Goal: Task Accomplishment & Management: Complete application form

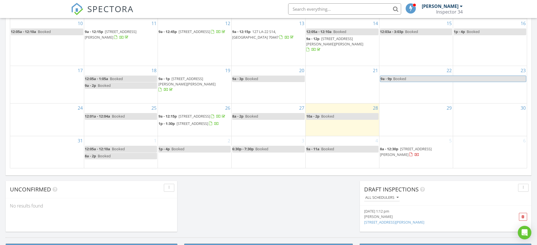
scroll to position [352, 0]
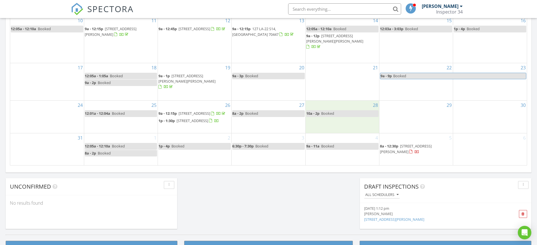
click at [333, 108] on div "28 10a - 2p Booked" at bounding box center [341, 117] width 73 height 32
click at [316, 111] on span "10a - 2p" at bounding box center [312, 113] width 13 height 5
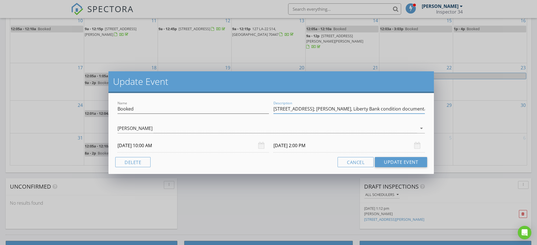
click at [328, 109] on input "305 Decatur St; Gary McNamara, Liberty Bank condition documentation; gmcnamara@…" at bounding box center [348, 108] width 151 height 9
click at [359, 160] on button "Cancel" at bounding box center [355, 162] width 36 height 10
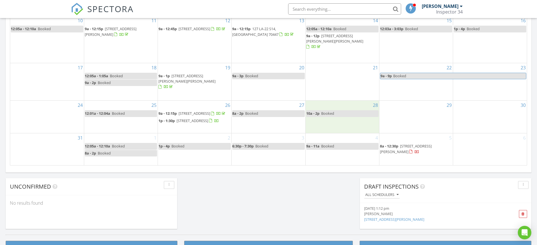
click at [338, 119] on div "28 10a - 2p Booked" at bounding box center [341, 117] width 73 height 32
click at [340, 97] on link "Inspection" at bounding box center [340, 96] width 29 height 9
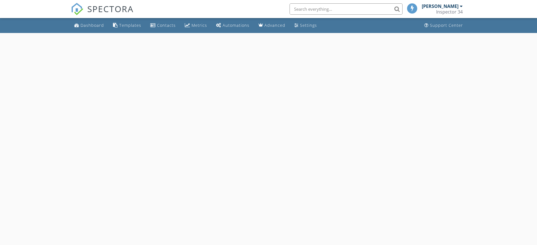
select select "7"
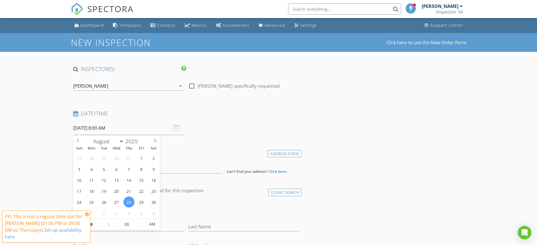
click at [105, 127] on input "[DATE] 8:00 AM" at bounding box center [128, 128] width 111 height 14
click at [88, 215] on icon at bounding box center [87, 214] width 4 height 5
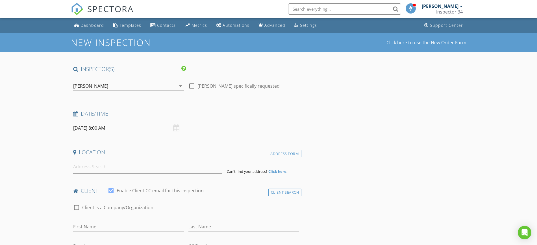
click at [103, 130] on input "[DATE] 8:00 AM" at bounding box center [128, 128] width 111 height 14
click at [108, 222] on span ":" at bounding box center [109, 224] width 2 height 11
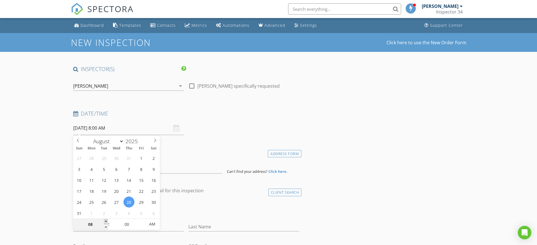
type input "09"
type input "08/28/2025 9:00 AM"
click at [106, 220] on span at bounding box center [106, 222] width 4 height 6
type input "10"
type input "08/28/2025 10:00 AM"
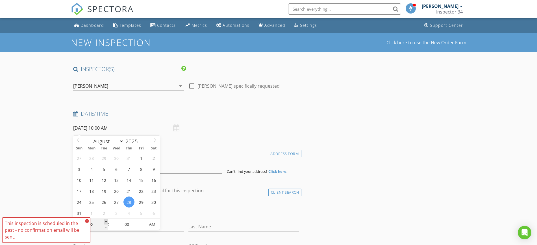
click at [106, 222] on span at bounding box center [106, 222] width 4 height 6
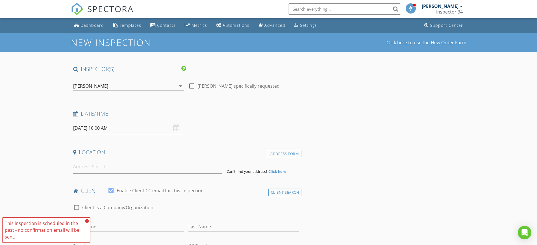
click at [93, 169] on input at bounding box center [147, 167] width 149 height 14
paste input "305 Decatur St; Gary McNamara, Liberty Bank condition documentation; gmcnamara@…"
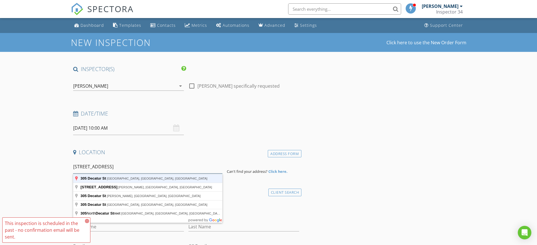
type input "305 Decatur St, New Orleans, LA, USA"
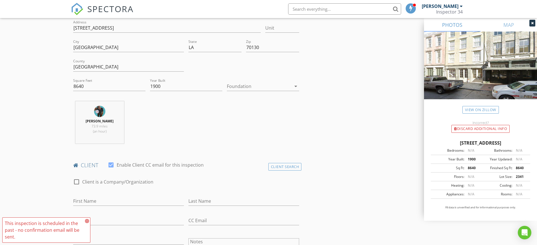
scroll to position [144, 0]
click at [259, 84] on div at bounding box center [259, 83] width 64 height 9
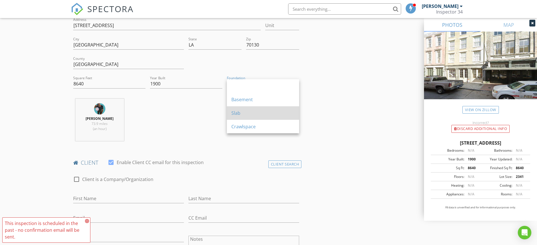
click at [241, 110] on div "Slab" at bounding box center [262, 113] width 63 height 7
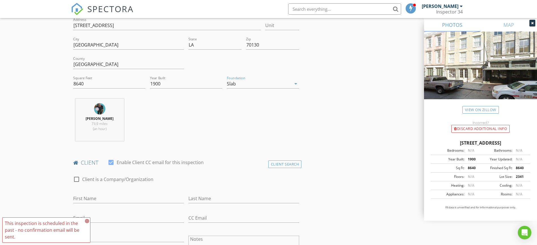
click at [82, 195] on input "First Name" at bounding box center [128, 198] width 111 height 9
click at [87, 220] on icon at bounding box center [87, 221] width 4 height 5
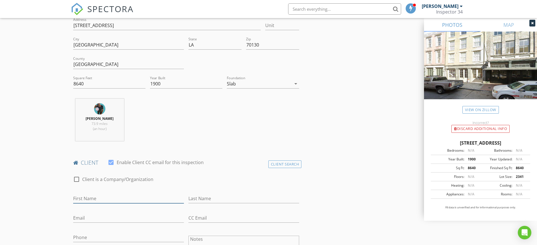
click at [87, 198] on input "First Name" at bounding box center [128, 198] width 111 height 9
paste input "Gary McNamara, Liberty Bank condition documentation; gmcnamara@libertybank.net;…"
type input "[PERSON_NAME]"
click at [86, 219] on input "Email" at bounding box center [128, 218] width 111 height 9
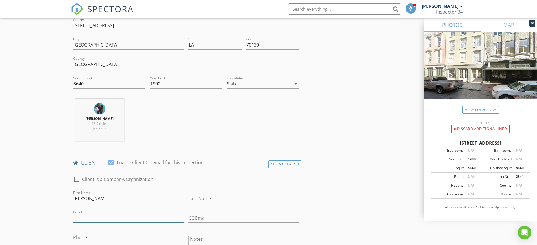
paste input ", Liberty Bank condition documentation; gmcnamara@libertybank.net; 504-717-1037"
type input ", Liberty Bank condition documentation; gmcnamara@libertybank.net; 504-717-1037"
click at [110, 199] on input "Gary McNamara" at bounding box center [128, 198] width 111 height 9
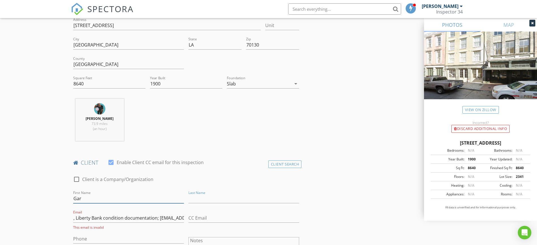
click at [110, 199] on input "Gar" at bounding box center [128, 198] width 111 height 9
type input "Gary"
paste input "McNamara"
type input "McNamara"
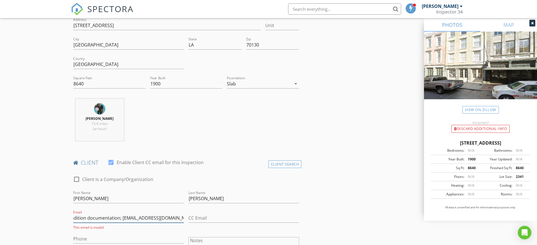
type input ", Liberty Bank condition documentation; gmcnamara@libertybank.net;"
paste input "504-717-1037"
type input "504-717-1037"
click at [176, 221] on input ", Liberty Bank condition documentation; gmcnamara@libertybank.net;" at bounding box center [128, 218] width 111 height 9
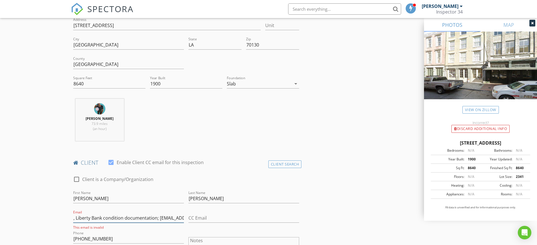
click at [176, 221] on input ", Liberty Bank condition documentation; gmcnamara@libertybank.net;" at bounding box center [128, 218] width 111 height 9
type input "gmcnamara@libertybank.net"
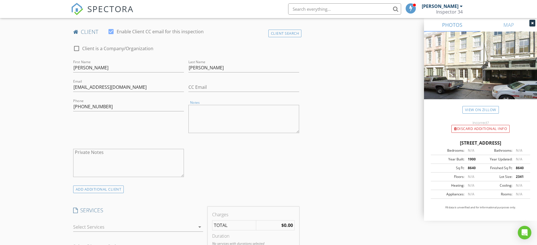
scroll to position [273, 0]
click at [217, 115] on textarea "Notes" at bounding box center [243, 120] width 111 height 28
paste textarea "Liberty Bank"
type textarea "L"
paste textarea "Senior Vice President Specialized Lending & Legal Counsel"
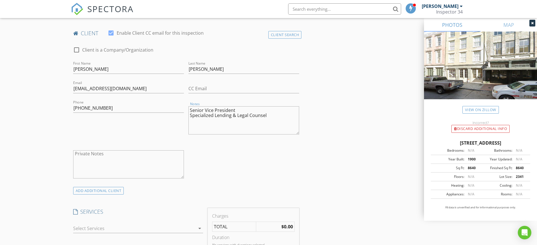
click at [191, 110] on textarea "Senior Vice President Specialized Lending & Legal Counsel" at bounding box center [243, 120] width 111 height 28
click at [250, 120] on textarea "Liberty Bank Senior Vice President Specialized Lending & Legal Counsel" at bounding box center [243, 120] width 111 height 28
click at [277, 121] on textarea "Liberty Bank Senior Vice President Specialized Lending & (LEGAL) Counsel" at bounding box center [243, 120] width 111 height 28
click at [230, 132] on textarea "Liberty Bank Senior Vice President Specialized Lending & (LEGAL) Counsel TU gra…" at bounding box center [243, 120] width 111 height 28
click at [208, 124] on textarea "Liberty Bank Senior Vice President Specialized Lending & (LEGAL) Counsel TU gra…" at bounding box center [243, 120] width 111 height 28
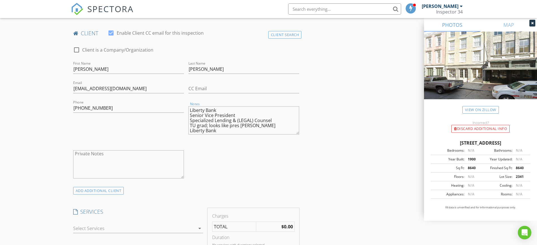
type textarea "Liberty Bank Senior Vice President Specialized Lending & (LEGAL) Counsel TU gra…"
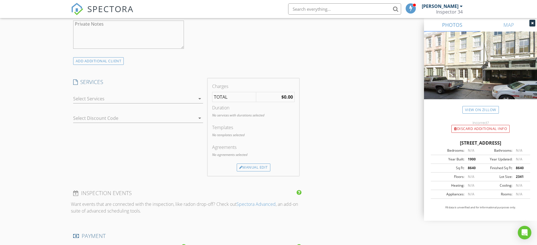
scroll to position [407, 0]
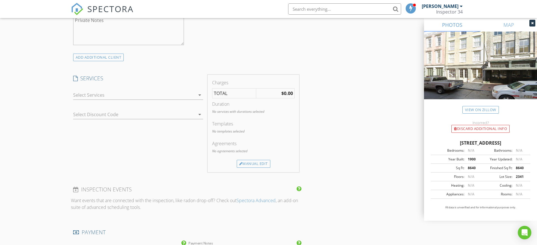
click at [79, 96] on div at bounding box center [134, 95] width 122 height 9
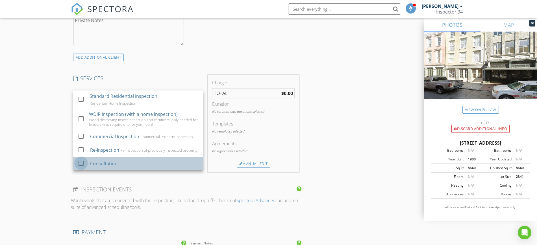
click at [81, 165] on div at bounding box center [81, 164] width 10 height 10
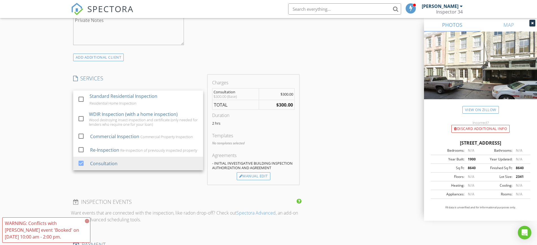
click at [47, 130] on div "New Inspection Click here to use the New Order Form INSPECTOR(S) check_box Jose…" at bounding box center [268, 137] width 537 height 1022
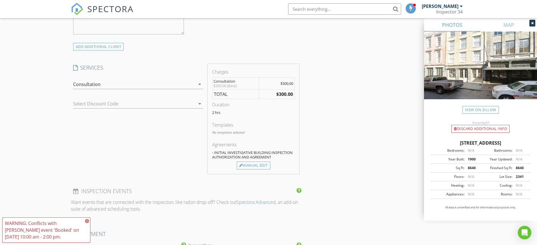
scroll to position [421, 0]
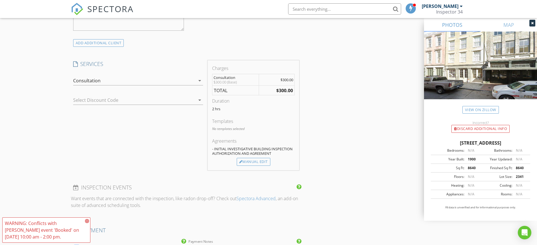
click at [102, 79] on div "Consultation" at bounding box center [134, 80] width 122 height 9
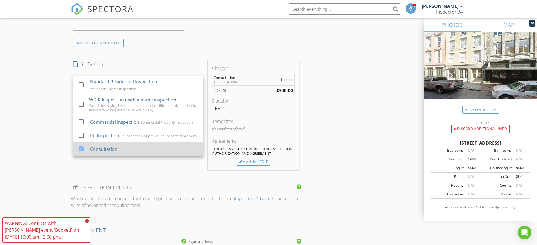
click at [109, 150] on div "Consultation" at bounding box center [103, 149] width 27 height 7
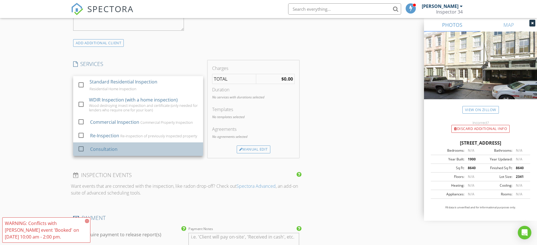
click at [98, 150] on div "Consultation" at bounding box center [103, 149] width 27 height 7
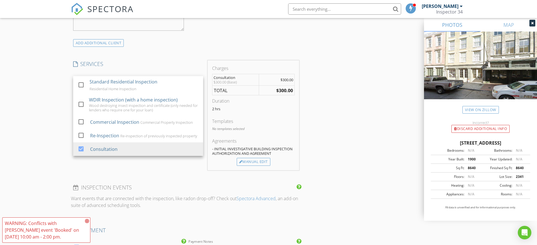
click at [21, 99] on div "New Inspection Click here to use the New Order Form INSPECTOR(S) check_box Jose…" at bounding box center [268, 123] width 537 height 1022
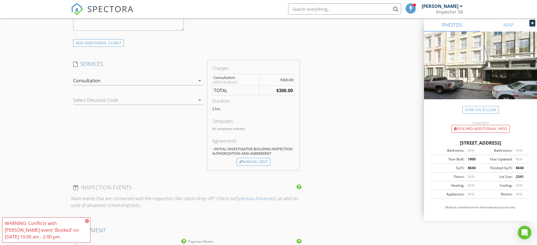
click at [198, 79] on icon "arrow_drop_down" at bounding box center [199, 80] width 7 height 7
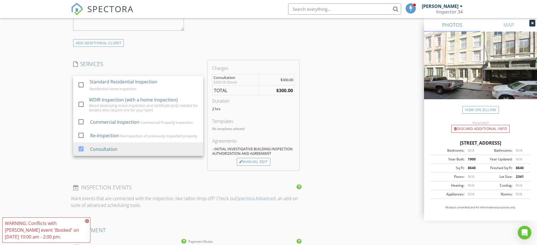
click at [38, 84] on div "New Inspection Click here to use the New Order Form INSPECTOR(S) check_box Jose…" at bounding box center [268, 123] width 537 height 1022
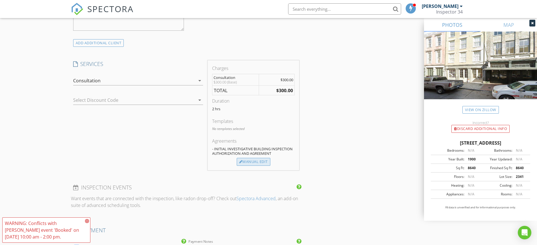
click at [257, 161] on div "Manual Edit" at bounding box center [254, 162] width 34 height 8
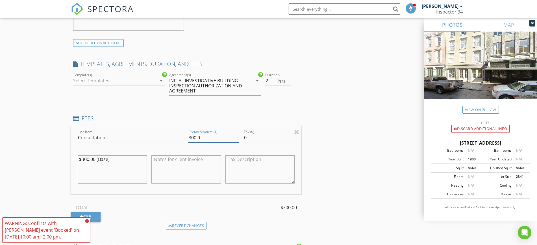
drag, startPoint x: 208, startPoint y: 137, endPoint x: 175, endPoint y: 136, distance: 32.8
click at [175, 136] on div "Line Item Consultation Pretax Amount ($) 300.0 Tax ($) 0 $300.00 (Base)" at bounding box center [186, 160] width 231 height 68
type input "495.00"
drag, startPoint x: 115, startPoint y: 162, endPoint x: 66, endPoint y: 161, distance: 48.8
click at [66, 161] on div "New Inspection Click here to use the New Order Form INSPECTOR(S) check_box Jose…" at bounding box center [268, 153] width 537 height 1082
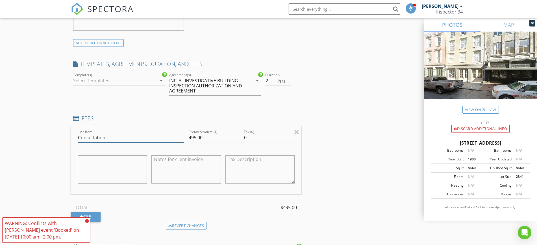
click at [112, 139] on input "Consultation" at bounding box center [131, 137] width 106 height 9
type input "Consultation/Documentation"
click at [374, 144] on div "INSPECTOR(S) check_box Joseph Cook PRIMARY Joseph Cook arrow_drop_down check_bo…" at bounding box center [268, 162] width 395 height 1036
drag, startPoint x: 534, startPoint y: 121, endPoint x: 534, endPoint y: 173, distance: 52.2
click at [534, 173] on div "PHOTOS MAP View on Zillow Incorrect? Discard Additional info 305 Decatur St, Ne…" at bounding box center [480, 119] width 113 height 203
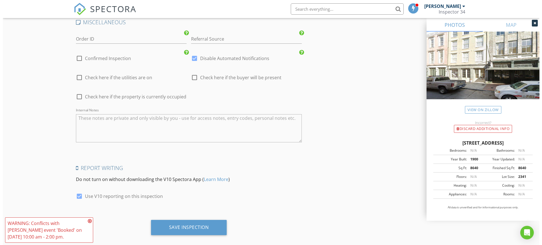
scroll to position [870, 0]
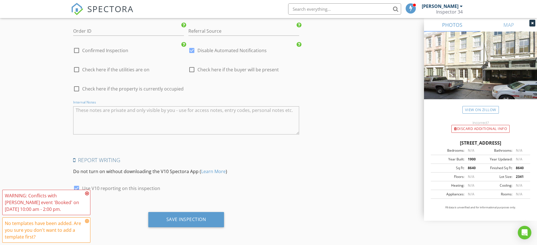
click at [92, 116] on textarea "Internal Notes" at bounding box center [186, 120] width 226 height 28
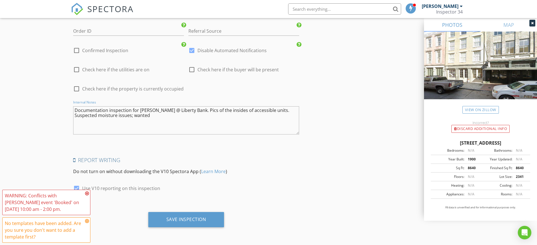
click at [174, 110] on textarea "Documentation inspection for Gary McNamara @ Liberty Bank. Pics of the insides …" at bounding box center [186, 120] width 226 height 28
click at [87, 193] on icon at bounding box center [87, 193] width 4 height 5
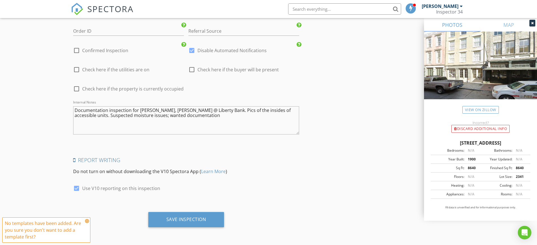
click at [87, 220] on icon at bounding box center [87, 221] width 4 height 5
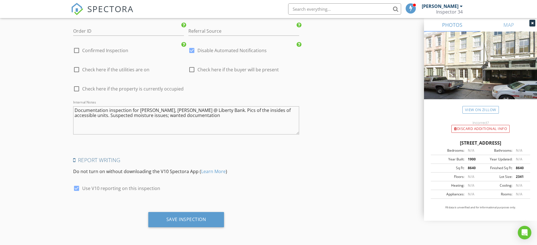
click at [198, 121] on textarea "Documentation inspection for Gary McNamara, J.D. @ Liberty Bank. Pics of the in…" at bounding box center [186, 120] width 226 height 28
drag, startPoint x: 292, startPoint y: 118, endPoint x: 65, endPoint y: 106, distance: 227.9
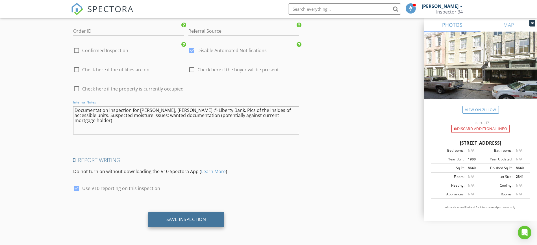
type textarea "Documentation inspection for Gary McNamara, J.D. @ Liberty Bank. Pics of the in…"
click at [183, 220] on div "Save Inspection" at bounding box center [186, 220] width 40 height 6
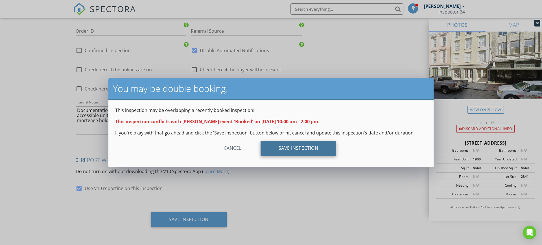
click at [307, 148] on div "Save Inspection" at bounding box center [299, 148] width 76 height 15
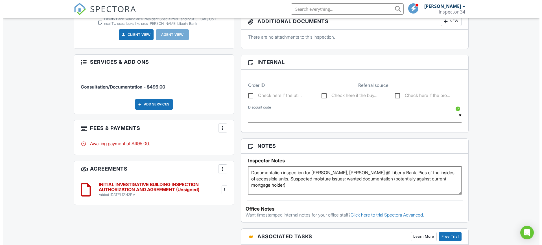
scroll to position [284, 0]
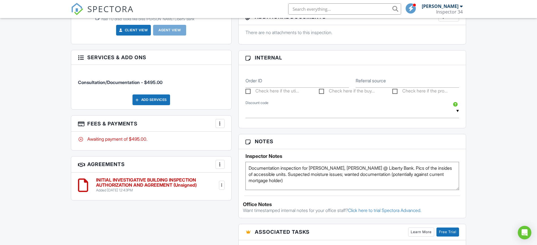
drag, startPoint x: 541, startPoint y: 31, endPoint x: 542, endPoint y: 119, distance: 87.8
click at [536, 119] on html "SPECTORA Joseph Cook Inspector 34 Role: Inspector Dashboard New Inspection Insp…" at bounding box center [268, 92] width 537 height 753
click at [218, 122] on div at bounding box center [220, 124] width 6 height 6
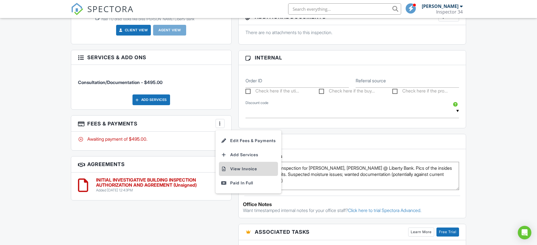
click at [247, 168] on li "View Invoice" at bounding box center [248, 169] width 59 height 14
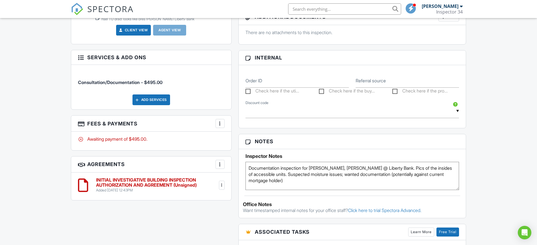
click at [223, 123] on div "More" at bounding box center [219, 123] width 9 height 9
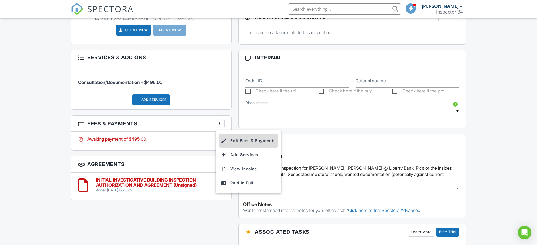
click at [248, 137] on li "Edit Fees & Payments" at bounding box center [248, 141] width 59 height 14
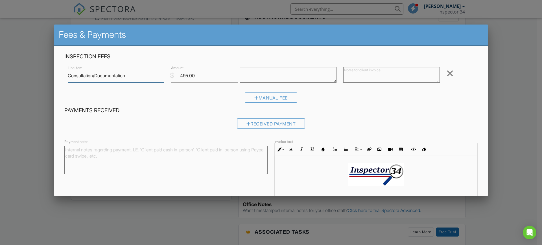
click at [142, 74] on input "Consultation/Documentation" at bounding box center [116, 76] width 97 height 14
type input "Consultation/Documentation Inspection"
click at [361, 77] on textarea at bounding box center [391, 75] width 97 height 16
paste textarea "This is a limited, visual inspection, documenting existing conditions observed …"
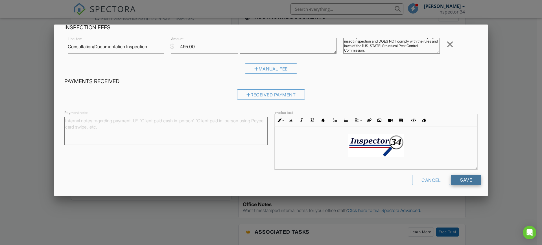
type textarea "This is a limited, visual inspection, documenting existing conditions observed …"
click at [462, 178] on input "Save" at bounding box center [466, 180] width 30 height 10
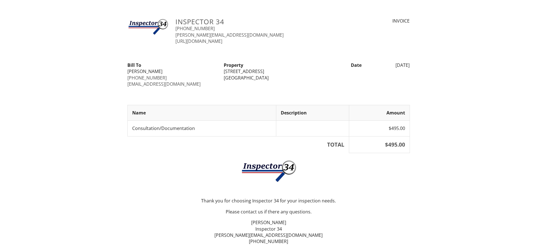
click at [493, 88] on div "Inspector 34 [PHONE_NUMBER] [PERSON_NAME][EMAIL_ADDRESS][DOMAIN_NAME] [URL][DOM…" at bounding box center [268, 150] width 537 height 264
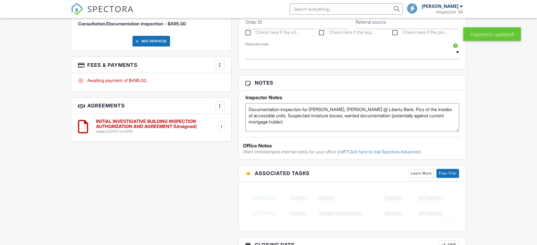
scroll to position [344, 0]
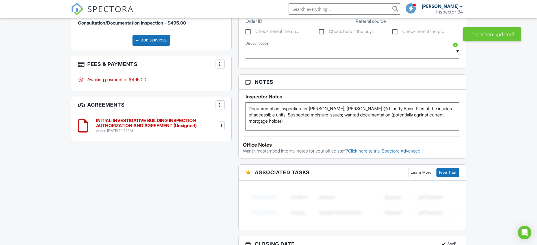
click at [219, 63] on div at bounding box center [220, 64] width 6 height 6
click at [246, 108] on li "View Invoice" at bounding box center [248, 109] width 59 height 14
click at [223, 61] on div "More" at bounding box center [219, 64] width 9 height 9
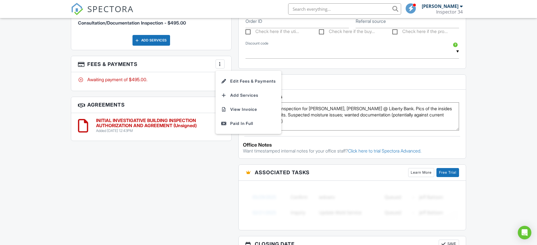
click at [29, 86] on div "Dashboard Templates Contacts Metrics Automations Advanced Settings Support Cent…" at bounding box center [268, 42] width 537 height 735
click at [220, 64] on div at bounding box center [220, 64] width 6 height 6
click at [23, 69] on div "Dashboard Templates Contacts Metrics Automations Advanced Settings Support Cent…" at bounding box center [268, 42] width 537 height 735
click at [224, 63] on h3 "Fees & Payments More Edit Fees & Payments Add Services View Invoice Paid In Full" at bounding box center [151, 64] width 160 height 16
click at [220, 63] on div at bounding box center [220, 64] width 6 height 6
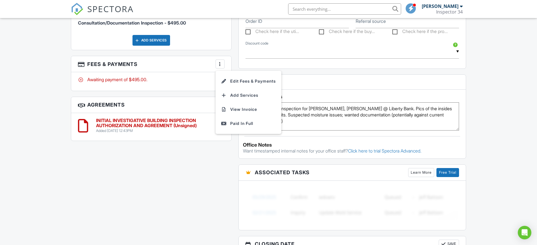
click at [218, 63] on div at bounding box center [220, 64] width 6 height 6
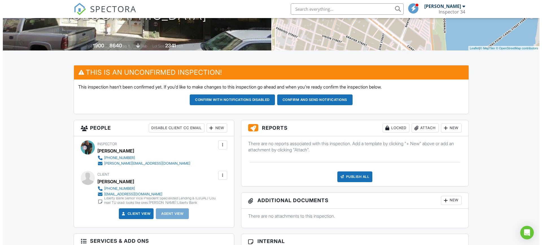
scroll to position [115, 0]
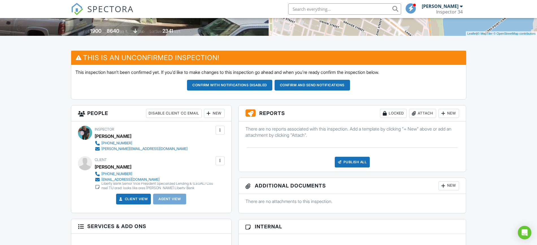
click at [222, 161] on div at bounding box center [220, 161] width 6 height 6
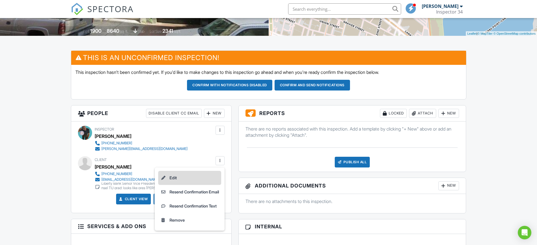
click at [170, 178] on li "Edit" at bounding box center [189, 178] width 63 height 14
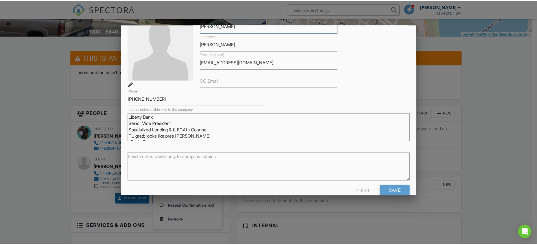
scroll to position [50, 0]
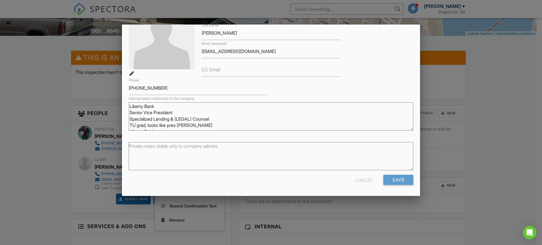
click at [362, 175] on div "Cancel" at bounding box center [365, 180] width 18 height 10
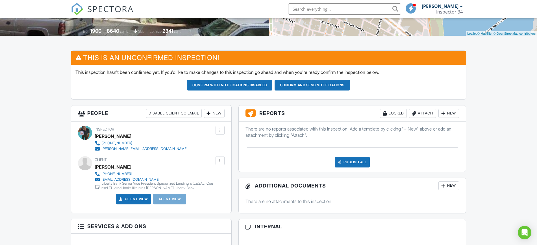
click at [220, 161] on div at bounding box center [220, 161] width 6 height 6
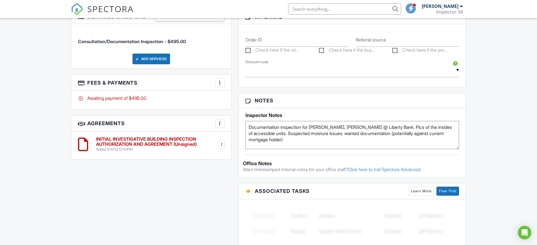
scroll to position [329, 0]
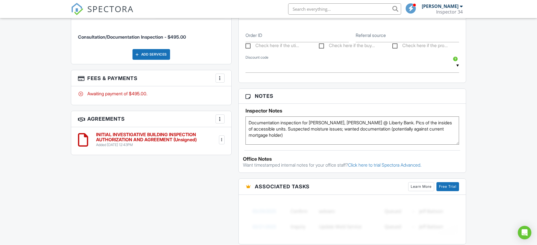
click at [219, 77] on div at bounding box center [220, 78] width 6 height 6
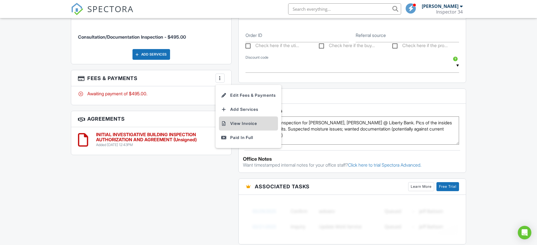
click at [243, 124] on li "View Invoice" at bounding box center [248, 124] width 59 height 14
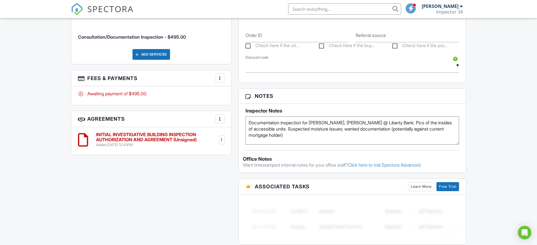
click at [250, 123] on textarea "Documentation inspection for Gary McNamara, J.D. @ Liberty Bank. Pics of the in…" at bounding box center [352, 131] width 214 height 28
type textarea "Documentation inspection for [PERSON_NAME], [PERSON_NAME] @ Liberty Bank. Pics …"
click at [504, 123] on div "Dashboard Templates Contacts Metrics Automations Advanced Settings Support Cent…" at bounding box center [268, 56] width 537 height 735
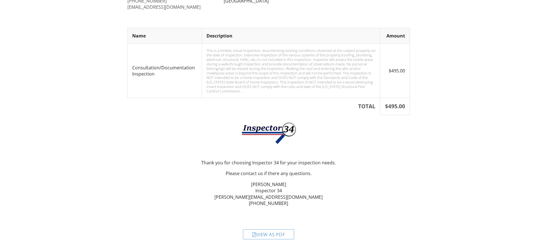
scroll to position [81, 0]
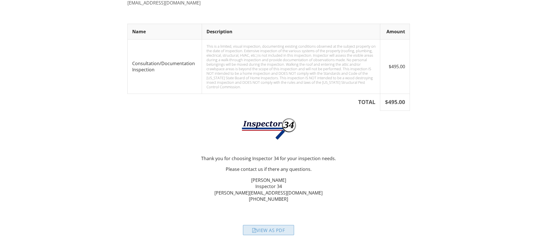
click at [278, 230] on div "View as PDF" at bounding box center [268, 230] width 51 height 10
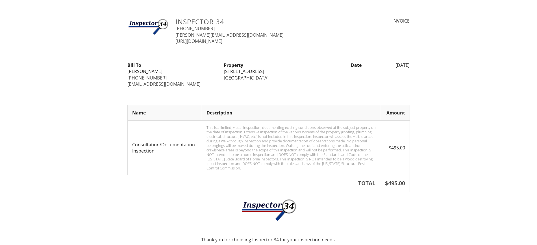
drag, startPoint x: 274, startPoint y: 78, endPoint x: 221, endPoint y: 73, distance: 53.0
click at [221, 73] on div "Property [STREET_ADDRESS]" at bounding box center [268, 71] width 96 height 19
copy div "[STREET_ADDRESS]"
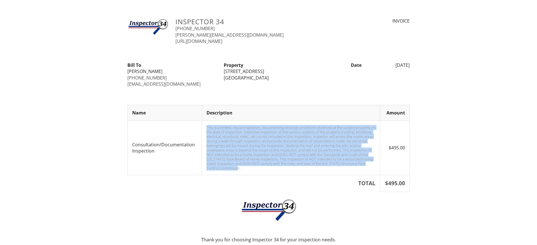
drag, startPoint x: 230, startPoint y: 167, endPoint x: 204, endPoint y: 129, distance: 45.3
click at [204, 129] on td "This is a limited, visual inspection, documenting existing conditions observed …" at bounding box center [291, 148] width 178 height 54
copy div "This is a limited, visual inspection, documenting existing conditions observed …"
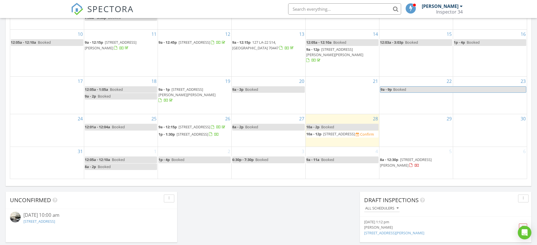
scroll to position [346, 0]
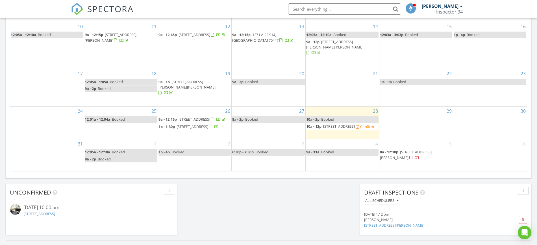
click at [340, 124] on span "[STREET_ADDRESS]" at bounding box center [339, 126] width 32 height 5
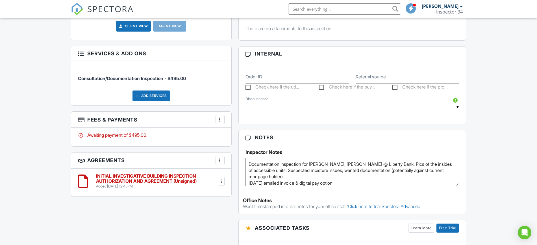
scroll to position [287, 0]
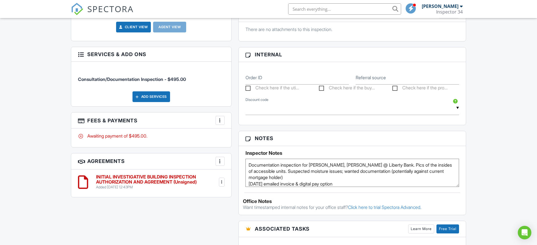
drag, startPoint x: 542, startPoint y: 62, endPoint x: 541, endPoint y: 115, distance: 53.4
click at [536, 115] on html "SPECTORA Joseph Cook Inspector 34 Role: Inspector Dashboard New Inspection Insp…" at bounding box center [268, 89] width 537 height 753
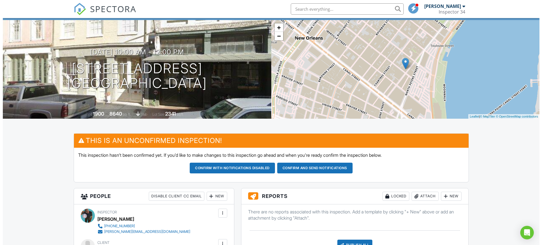
scroll to position [0, 0]
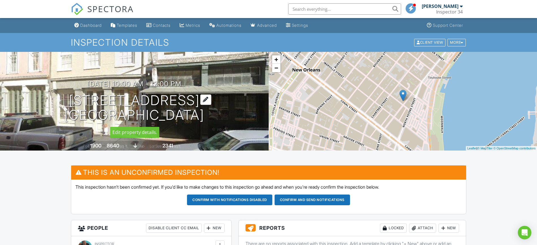
click at [211, 95] on div at bounding box center [205, 100] width 11 height 10
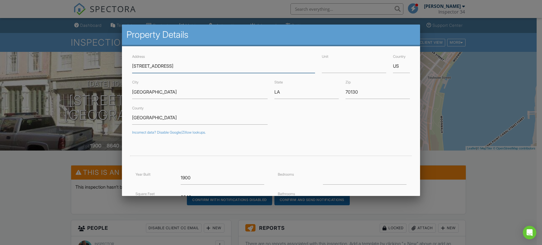
click at [180, 66] on input "[STREET_ADDRESS]" at bounding box center [223, 66] width 183 height 14
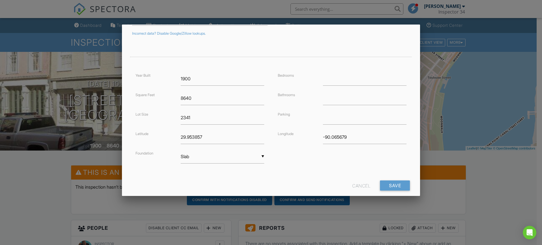
scroll to position [110, 0]
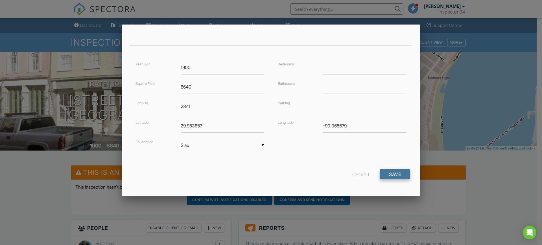
type input "305 Decatur St -DO NOT DELETE"
click at [392, 172] on input "Save" at bounding box center [395, 174] width 30 height 10
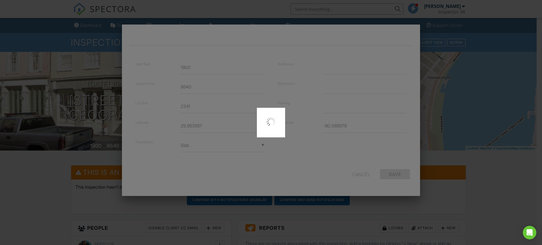
type input "29.9538569"
type input "-90.06567919999999"
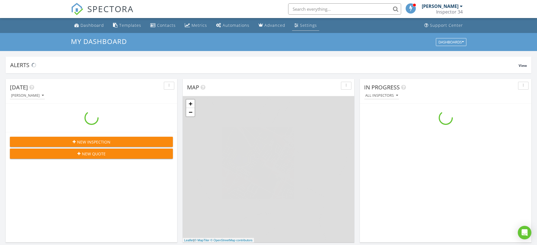
scroll to position [525, 548]
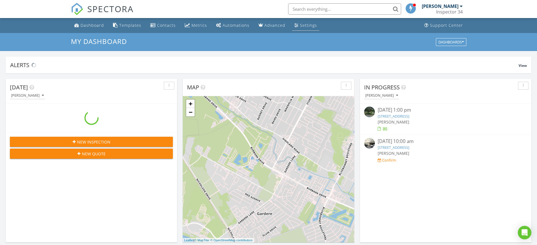
click at [304, 25] on div "Settings" at bounding box center [308, 25] width 17 height 5
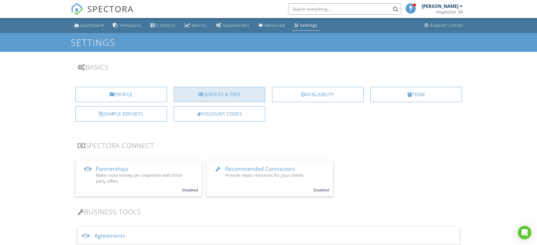
click at [223, 93] on div "Services & Fees" at bounding box center [219, 94] width 91 height 15
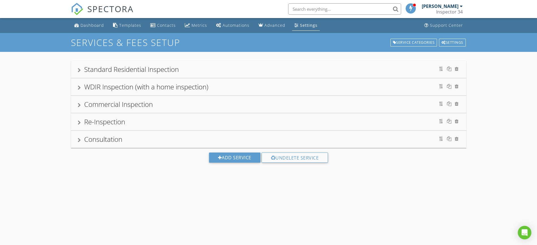
click at [87, 140] on div "Consultation" at bounding box center [103, 139] width 38 height 9
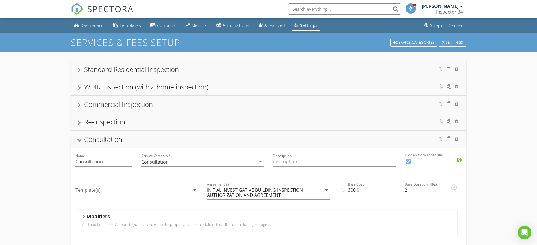
click at [80, 139] on div at bounding box center [79, 140] width 5 height 3
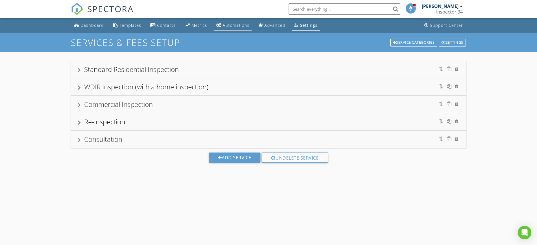
click at [228, 27] on div "Automations" at bounding box center [235, 25] width 27 height 5
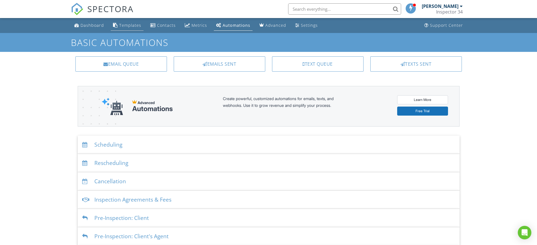
click at [126, 25] on div "Templates" at bounding box center [130, 25] width 22 height 5
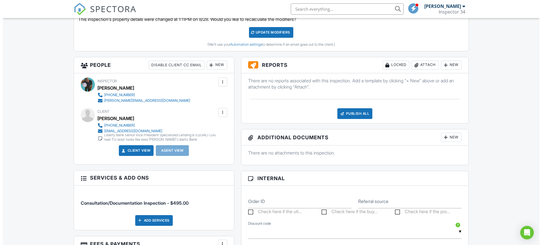
scroll to position [224, 0]
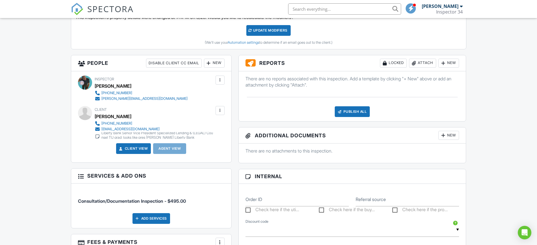
click at [450, 63] on div "New" at bounding box center [448, 63] width 21 height 9
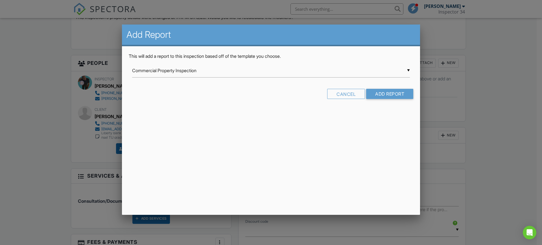
click at [407, 69] on div "▼ Commercial Property Inspection Commercial Property Inspection Home Inspection…" at bounding box center [271, 71] width 278 height 14
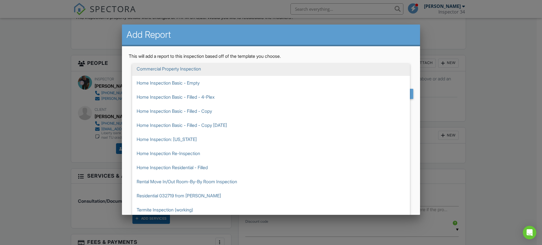
scroll to position [0, 0]
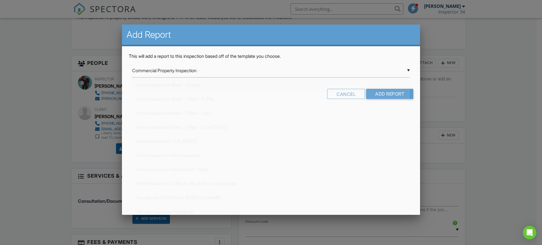
click at [155, 84] on span "Home Inspection Basic - Empty" at bounding box center [271, 85] width 278 height 14
type input "Home Inspection Basic - Empty"
click at [390, 93] on input "Add Report" at bounding box center [389, 94] width 47 height 10
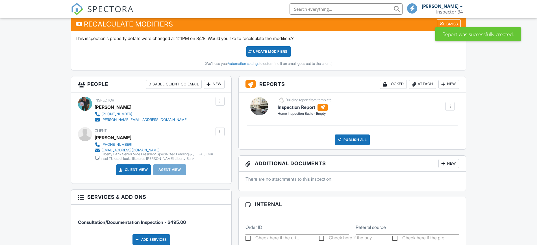
scroll to position [204, 0]
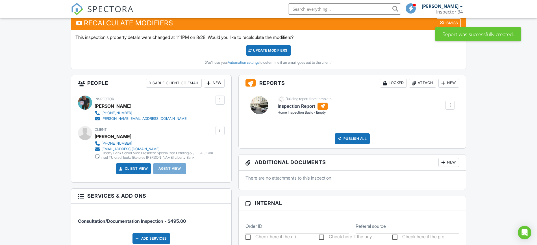
click at [452, 103] on div at bounding box center [450, 105] width 6 height 6
click at [397, 107] on div "Inspection Report Home Inspection Basic - Empty Edit View Inspection Report Hom…" at bounding box center [366, 105] width 184 height 19
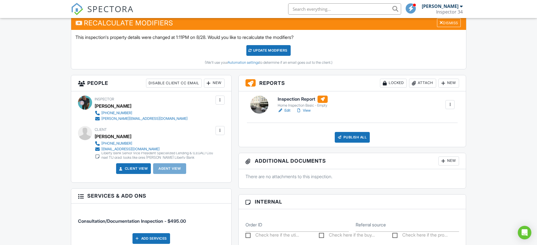
click at [287, 110] on link "Edit" at bounding box center [283, 111] width 13 height 6
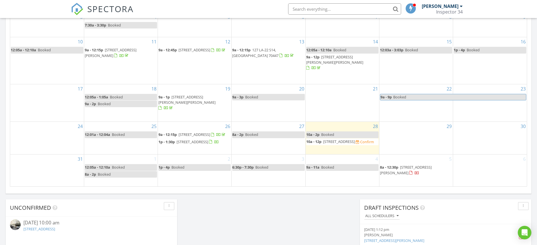
scroll to position [350, 0]
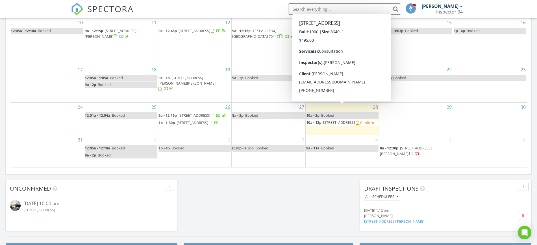
click at [328, 120] on span "[STREET_ADDRESS]" at bounding box center [339, 122] width 32 height 5
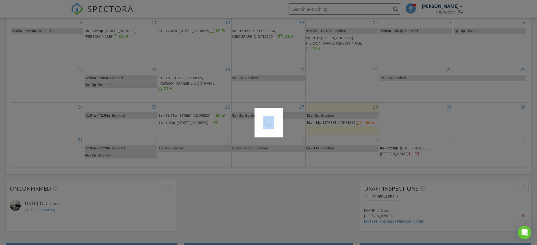
click at [328, 111] on div at bounding box center [268, 122] width 537 height 245
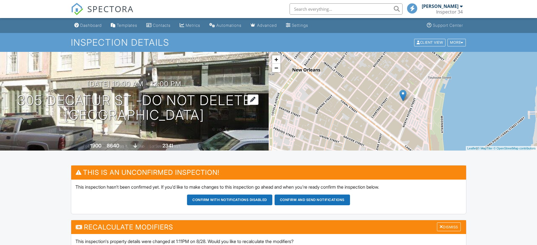
click at [207, 97] on h1 "305 Decatur St -DO NOT DELETE New Orleans, LA 70130" at bounding box center [134, 108] width 234 height 30
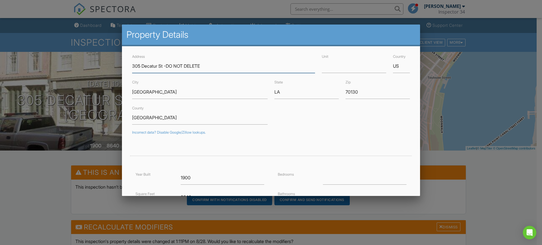
click at [209, 66] on input "305 Decatur St -DO NOT DELETE" at bounding box center [223, 66] width 183 height 14
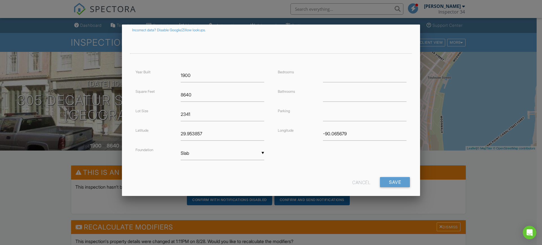
scroll to position [110, 0]
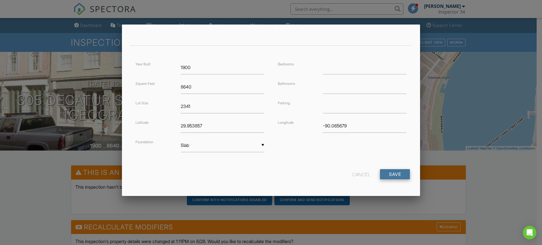
type input "[STREET_ADDRESS]"
click at [387, 175] on input "Save" at bounding box center [395, 174] width 30 height 10
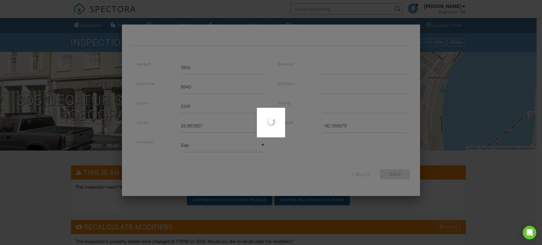
type input "29.9538569"
type input "-90.06567919999999"
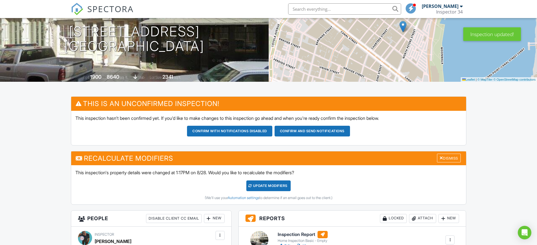
scroll to position [91, 0]
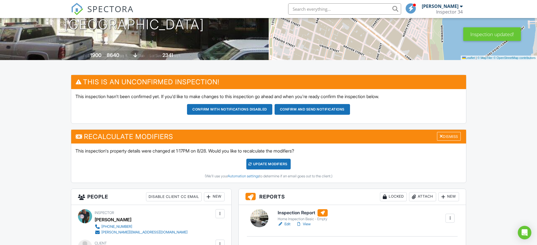
click at [277, 165] on div "UPDATE Modifiers" at bounding box center [268, 164] width 44 height 11
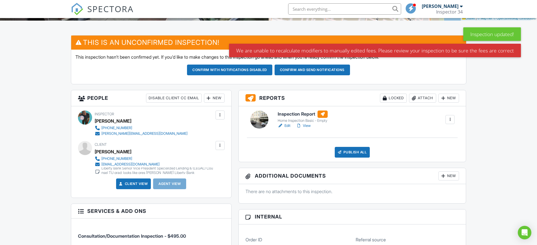
scroll to position [132, 0]
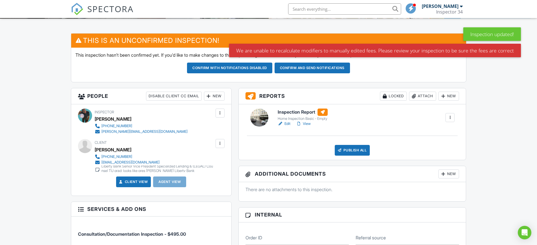
click at [285, 124] on link "Edit" at bounding box center [283, 124] width 13 height 6
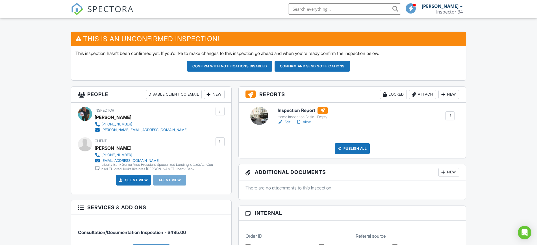
click at [449, 115] on div at bounding box center [450, 116] width 6 height 6
click at [431, 159] on div "Delete" at bounding box center [433, 160] width 12 height 6
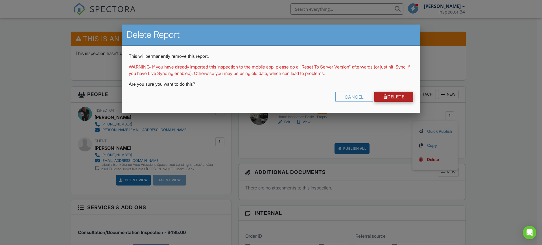
click at [393, 96] on link "Delete" at bounding box center [393, 97] width 39 height 10
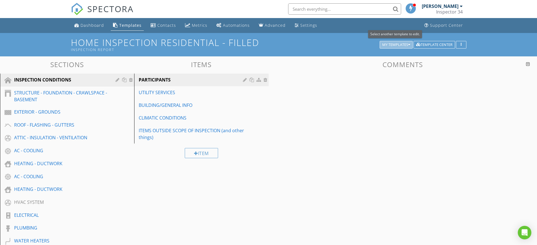
click at [406, 41] on button "My Templates" at bounding box center [395, 45] width 33 height 8
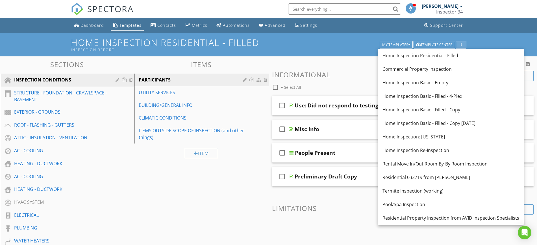
click at [462, 43] on div "button" at bounding box center [460, 45] width 5 height 4
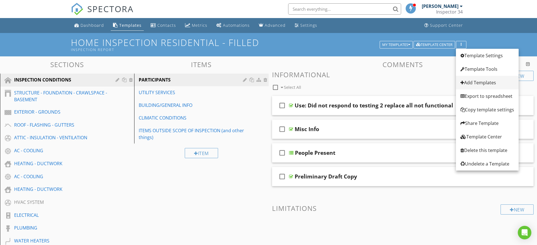
click at [477, 81] on div "Add Templates" at bounding box center [487, 82] width 54 height 7
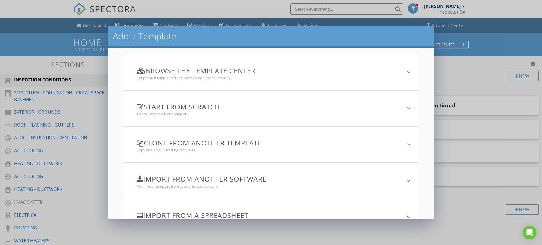
click at [405, 107] on icon "keyboard_arrow_down" at bounding box center [408, 108] width 7 height 7
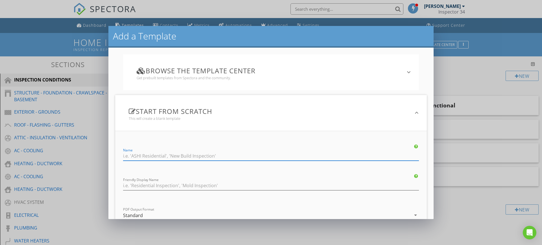
click at [175, 156] on input "Name" at bounding box center [271, 156] width 296 height 9
type input "Consultation/Documentation Inspection"
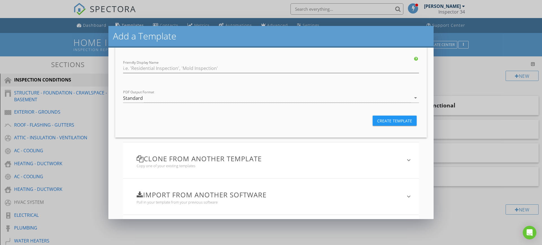
scroll to position [126, 0]
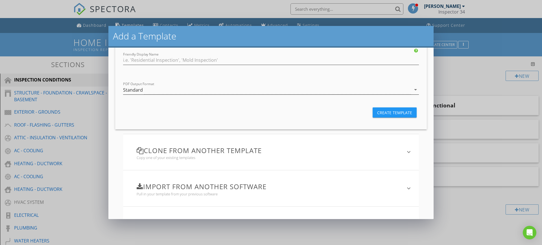
click at [412, 90] on icon "arrow_drop_down" at bounding box center [415, 89] width 7 height 7
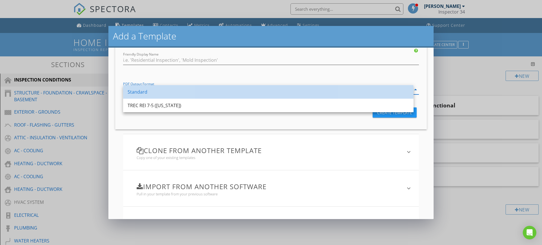
click at [410, 90] on link "Standard" at bounding box center [268, 92] width 290 height 14
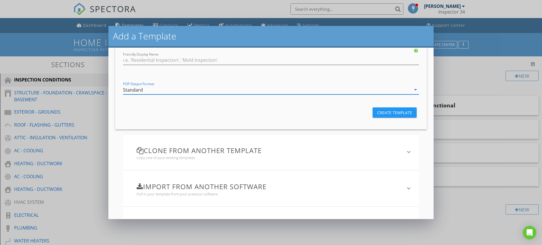
click at [392, 110] on div "Create Template" at bounding box center [394, 113] width 35 height 6
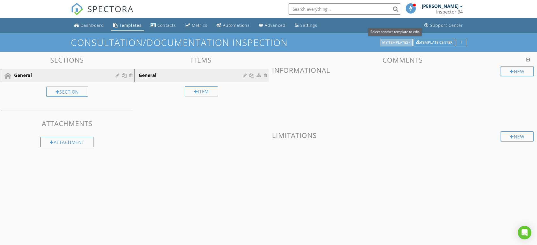
click at [406, 41] on div "My Templates" at bounding box center [396, 43] width 28 height 4
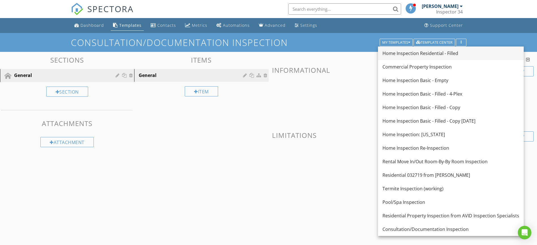
click at [407, 53] on div "Home Inspection Residential - Filled" at bounding box center [450, 53] width 137 height 7
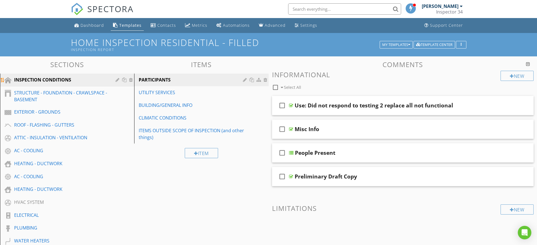
click at [124, 78] on div at bounding box center [125, 80] width 6 height 5
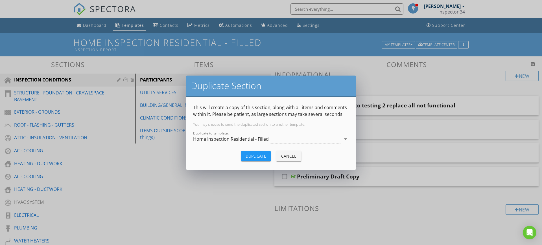
click at [257, 140] on div "Home Inspection Residential - Filled" at bounding box center [231, 139] width 76 height 5
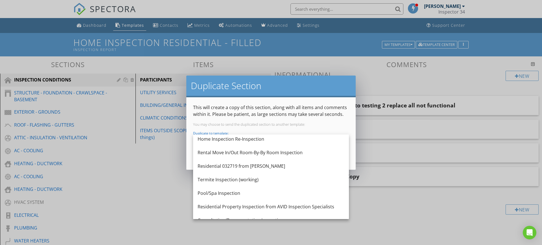
scroll to position [105, 0]
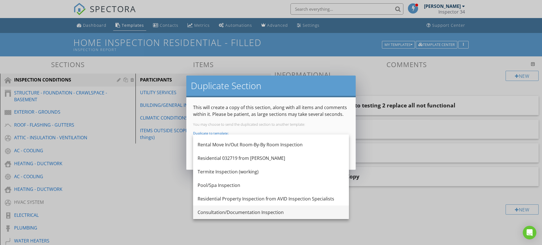
click at [251, 211] on div "Consultation/Documentation Inspection" at bounding box center [271, 212] width 147 height 7
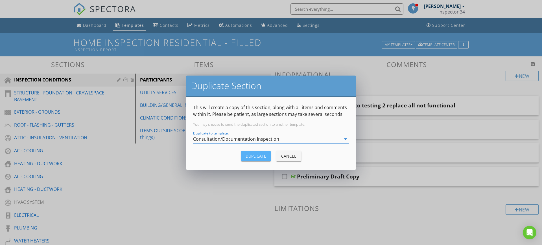
click at [254, 156] on div "Duplicate" at bounding box center [256, 156] width 21 height 6
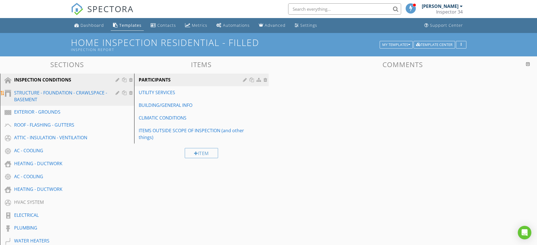
click at [124, 93] on div at bounding box center [125, 93] width 6 height 5
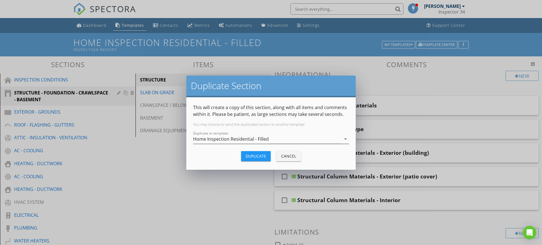
click at [269, 139] on div "Home Inspection Residential - Filled" at bounding box center [267, 139] width 148 height 9
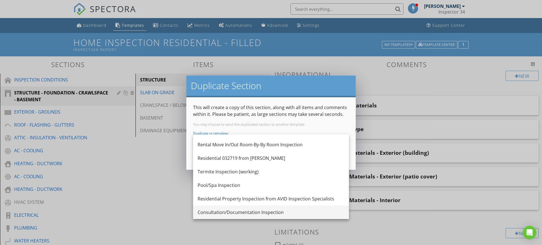
click at [243, 211] on div "Consultation/Documentation Inspection" at bounding box center [271, 212] width 147 height 7
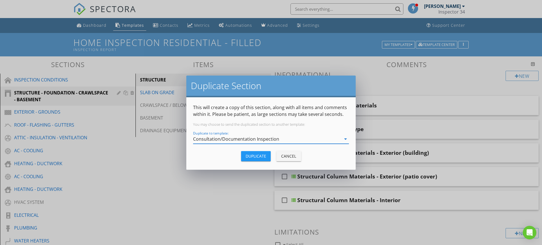
click at [257, 153] on div "Duplicate" at bounding box center [256, 156] width 21 height 6
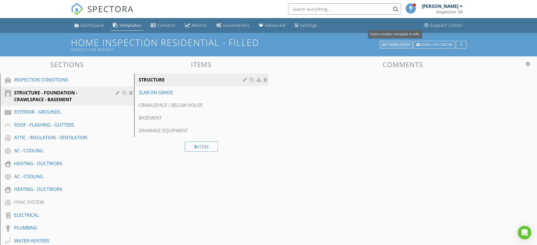
click at [404, 44] on div "My Templates" at bounding box center [396, 45] width 28 height 4
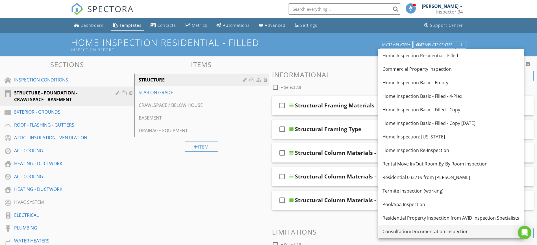
click at [417, 228] on link "Consultation/Documentation Inspection" at bounding box center [451, 232] width 146 height 14
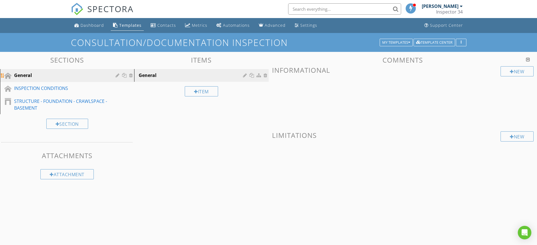
click at [65, 75] on div "General" at bounding box center [60, 75] width 93 height 7
click at [132, 74] on div at bounding box center [131, 75] width 5 height 5
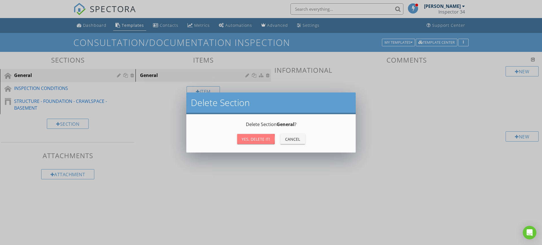
click at [264, 138] on div "Yes, Delete it!" at bounding box center [256, 139] width 29 height 6
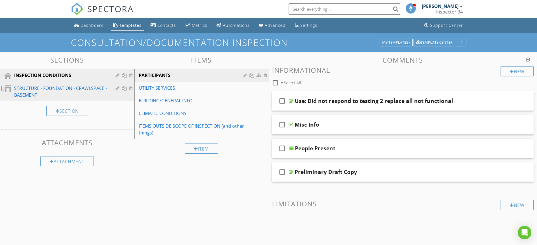
click at [41, 88] on div "STRUCTURE - FOUNDATION - CRAWLSPACE - BASEMENT" at bounding box center [60, 92] width 93 height 14
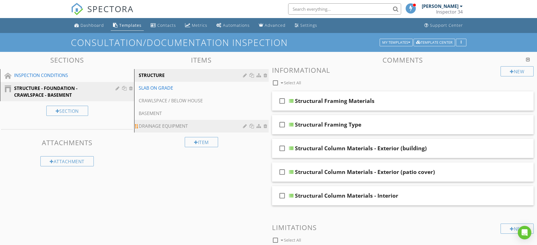
click at [266, 126] on div at bounding box center [265, 126] width 5 height 5
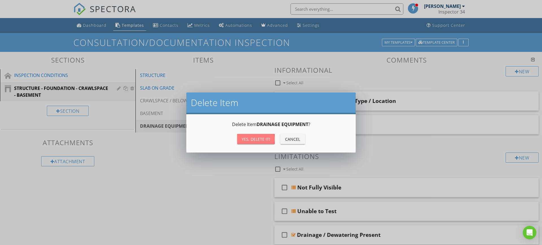
click at [253, 143] on button "Yes, Delete it!" at bounding box center [256, 139] width 38 height 10
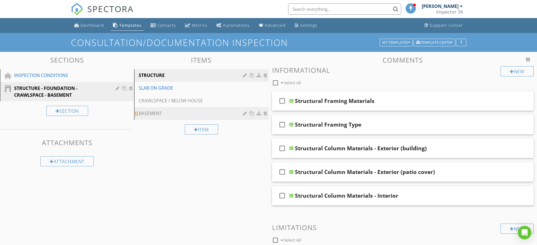
click at [266, 112] on div at bounding box center [265, 113] width 5 height 5
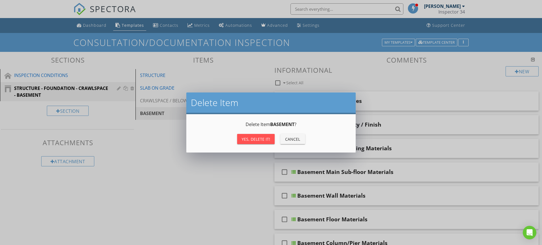
click at [259, 138] on div "Yes, Delete it!" at bounding box center [256, 139] width 29 height 6
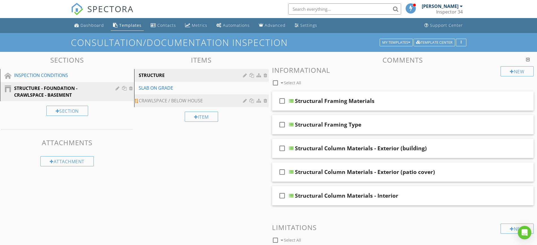
click at [265, 100] on div at bounding box center [265, 101] width 5 height 5
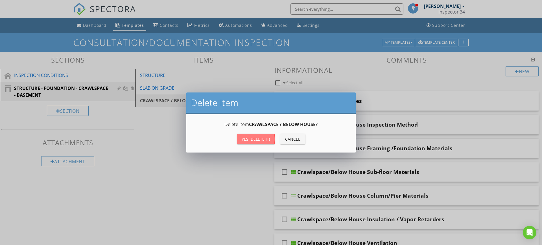
click at [257, 137] on div "Yes, Delete it!" at bounding box center [256, 139] width 29 height 6
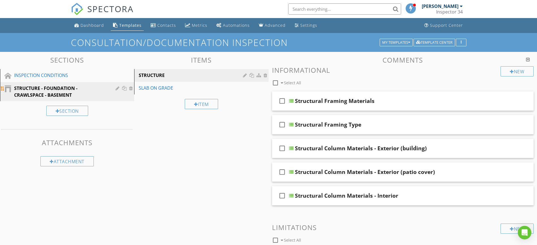
click at [130, 86] on div at bounding box center [131, 88] width 5 height 5
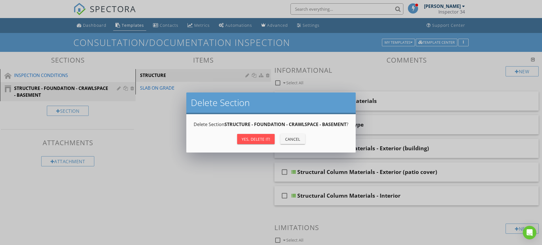
click at [261, 139] on div "Yes, Delete it!" at bounding box center [256, 139] width 29 height 6
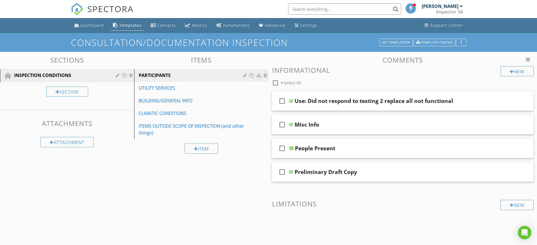
click at [406, 35] on div "Consultation/Documentation Inspection My Templates Template Center" at bounding box center [268, 42] width 537 height 19
click at [396, 41] on div "My Templates" at bounding box center [396, 43] width 28 height 4
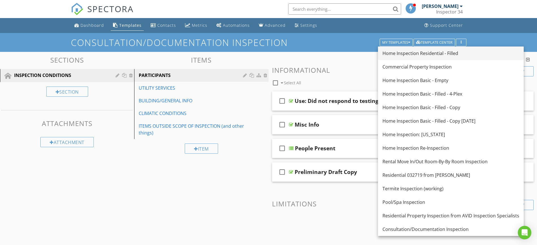
click at [402, 54] on div "Home Inspection Residential - Filled" at bounding box center [450, 53] width 137 height 7
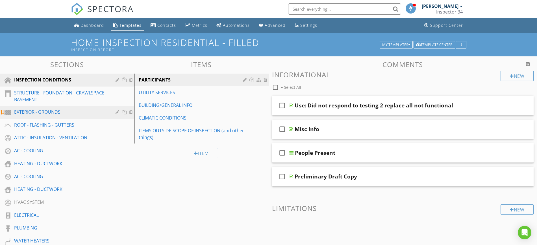
click at [125, 113] on div at bounding box center [125, 112] width 6 height 5
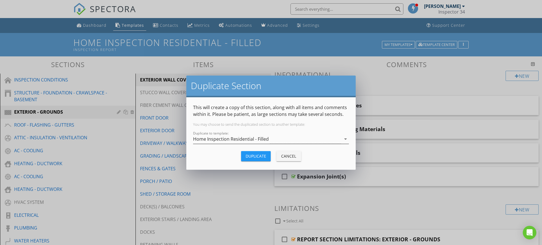
click at [244, 139] on div "Home Inspection Residential - Filled" at bounding box center [231, 139] width 76 height 5
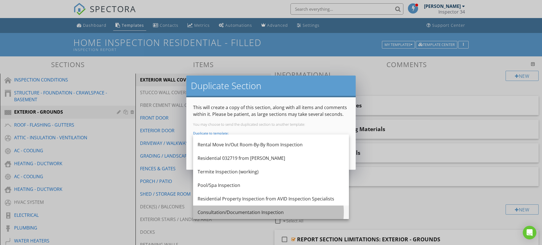
click at [249, 211] on div "Consultation/Documentation Inspection" at bounding box center [271, 212] width 147 height 7
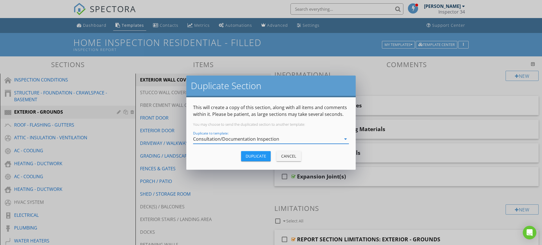
click at [251, 157] on div "Duplicate" at bounding box center [256, 156] width 21 height 6
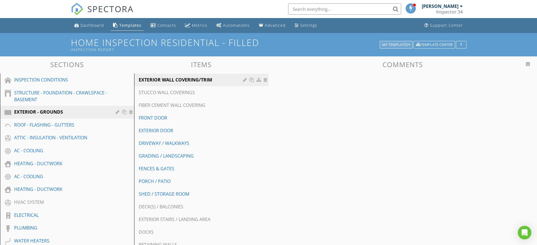
click at [407, 44] on div "My Templates" at bounding box center [396, 45] width 28 height 4
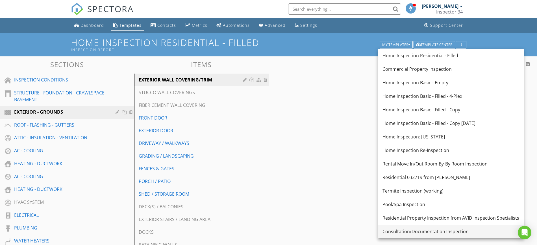
click at [394, 232] on div "Consultation/Documentation Inspection" at bounding box center [450, 231] width 137 height 7
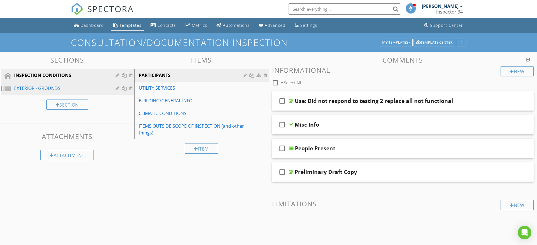
click at [51, 88] on div "EXTERIOR - GROUNDS" at bounding box center [60, 88] width 93 height 7
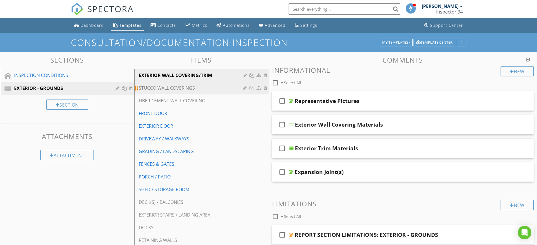
click at [264, 88] on div at bounding box center [265, 88] width 5 height 5
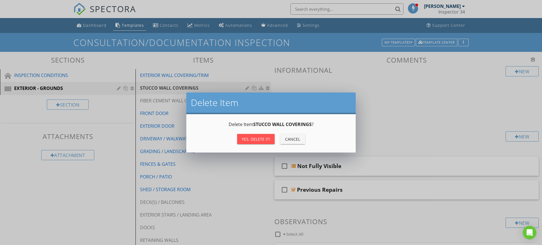
click at [256, 134] on button "Yes, Delete it!" at bounding box center [256, 139] width 38 height 10
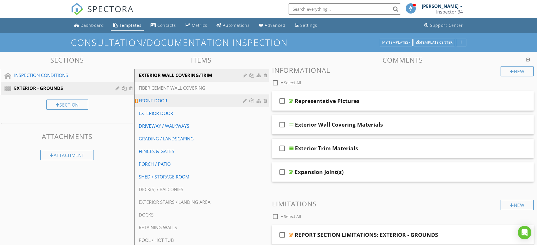
click at [266, 99] on div at bounding box center [265, 101] width 5 height 5
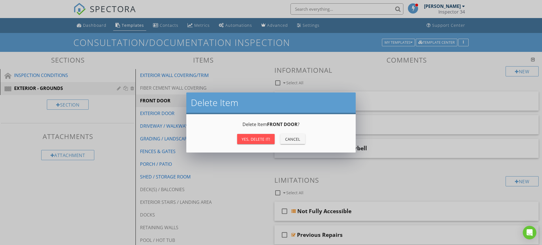
click at [257, 138] on div "Yes, Delete it!" at bounding box center [256, 139] width 29 height 6
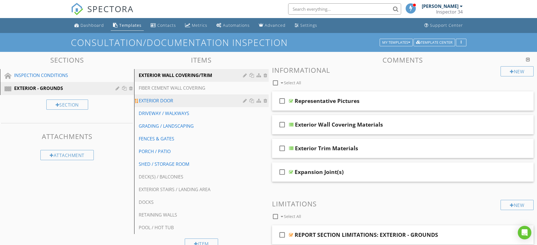
click at [266, 99] on div at bounding box center [265, 101] width 5 height 5
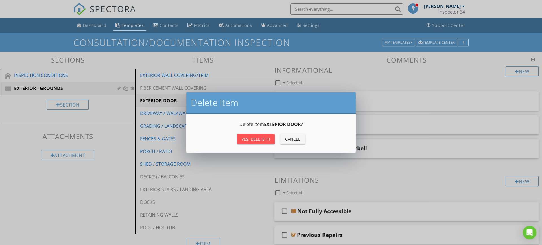
click at [259, 140] on div "Yes, Delete it!" at bounding box center [256, 139] width 29 height 6
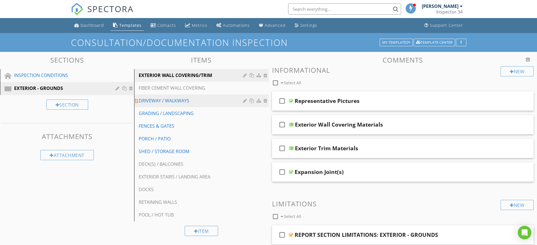
click at [264, 100] on div at bounding box center [265, 101] width 5 height 5
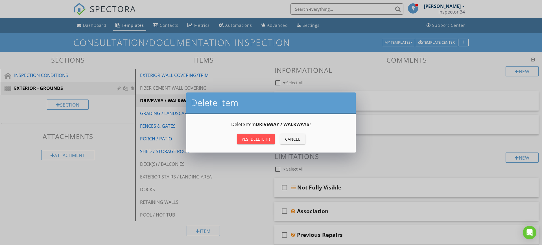
click at [258, 138] on div "Yes, Delete it!" at bounding box center [256, 139] width 29 height 6
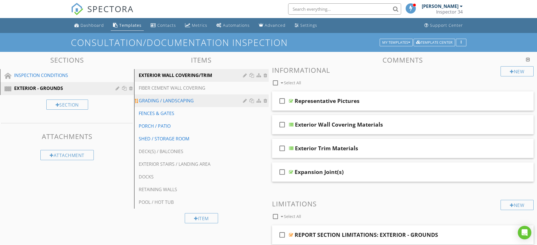
click at [267, 101] on div at bounding box center [265, 101] width 5 height 5
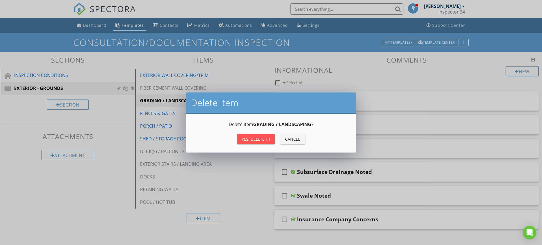
click at [265, 139] on div "Yes, Delete it!" at bounding box center [256, 139] width 29 height 6
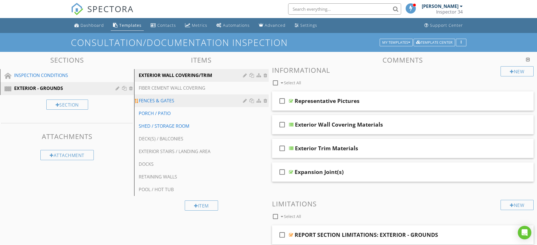
click at [265, 104] on div at bounding box center [256, 100] width 26 height 7
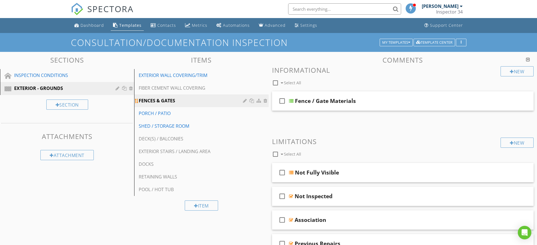
click at [265, 99] on div at bounding box center [265, 101] width 5 height 5
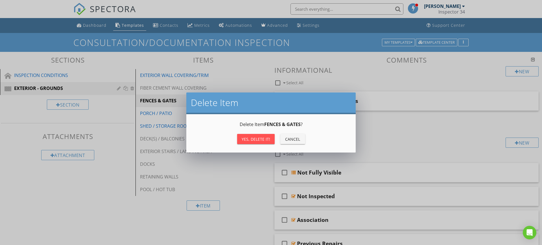
click at [260, 139] on div "Yes, Delete it!" at bounding box center [256, 139] width 29 height 6
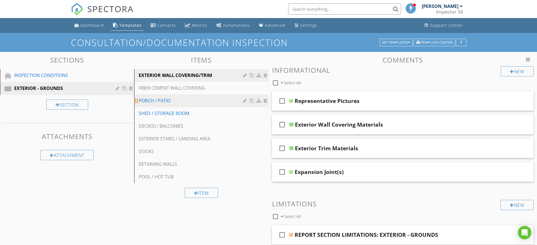
click at [267, 98] on div at bounding box center [256, 100] width 26 height 7
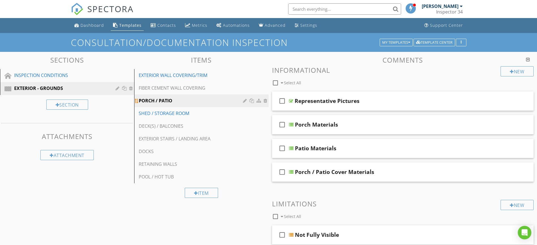
click at [265, 99] on div at bounding box center [265, 101] width 5 height 5
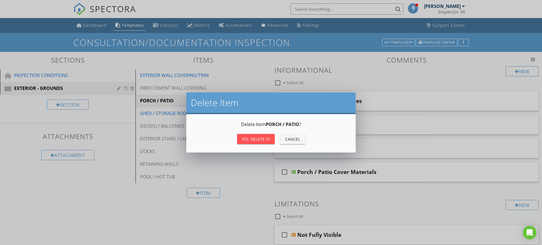
click at [257, 136] on div "Yes, Delete it!" at bounding box center [256, 139] width 29 height 6
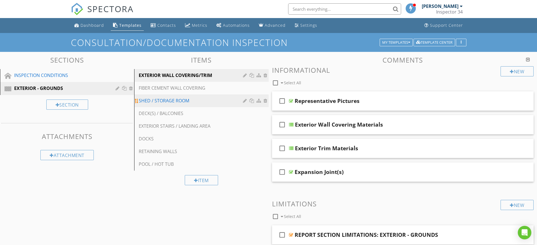
click at [264, 101] on div at bounding box center [265, 101] width 5 height 5
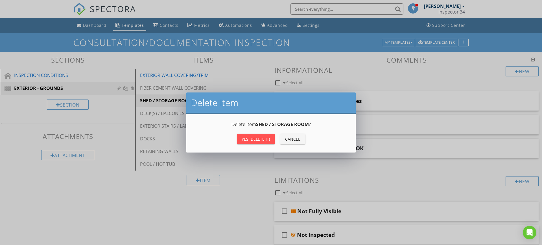
click at [261, 138] on div "Yes, Delete it!" at bounding box center [256, 139] width 29 height 6
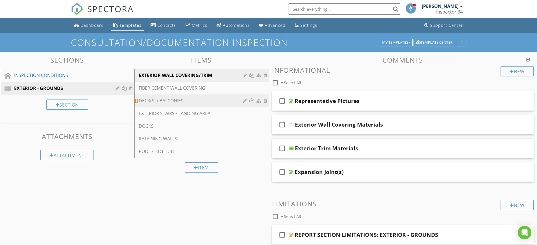
click at [264, 101] on div at bounding box center [265, 101] width 5 height 5
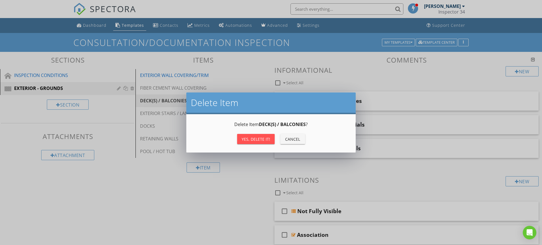
click at [259, 138] on div "Yes, Delete it!" at bounding box center [256, 139] width 29 height 6
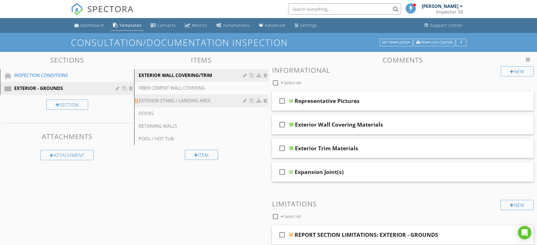
click at [265, 99] on div at bounding box center [265, 101] width 5 height 5
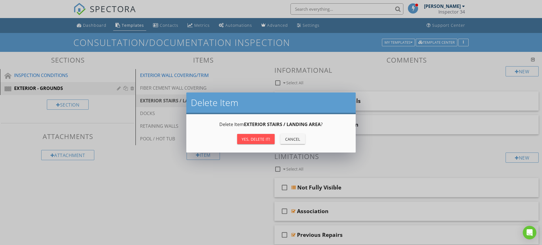
click at [260, 136] on div "Yes, Delete it!" at bounding box center [256, 139] width 29 height 6
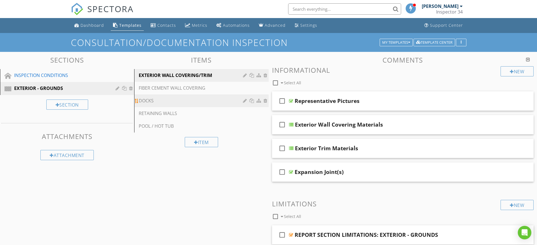
click at [264, 100] on div at bounding box center [265, 101] width 5 height 5
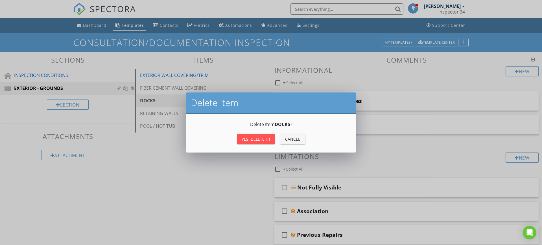
click at [261, 139] on div "Yes, Delete it!" at bounding box center [256, 139] width 29 height 6
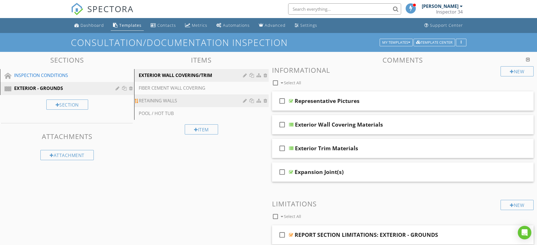
click at [266, 101] on div at bounding box center [265, 101] width 5 height 5
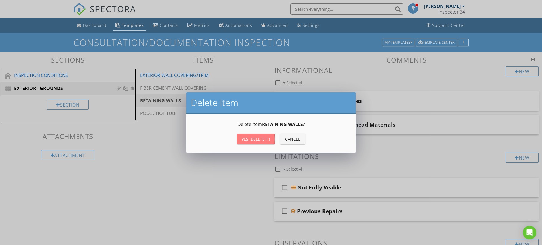
click at [259, 137] on div "Yes, Delete it!" at bounding box center [256, 139] width 29 height 6
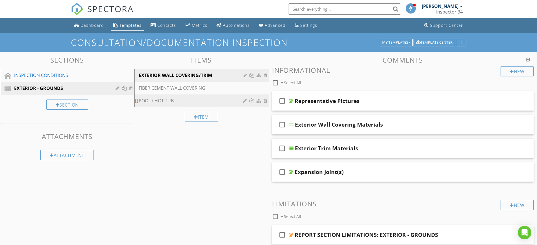
click at [264, 100] on div at bounding box center [265, 101] width 5 height 5
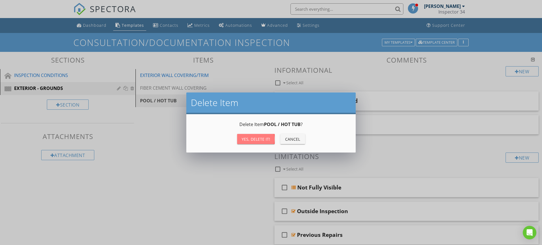
click at [261, 140] on div "Yes, Delete it!" at bounding box center [256, 139] width 29 height 6
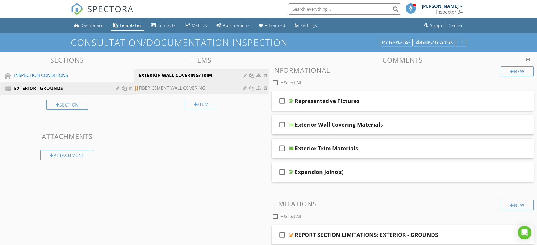
click at [265, 88] on div at bounding box center [265, 88] width 5 height 5
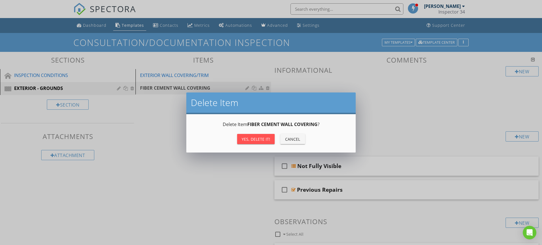
click at [258, 138] on div "Yes, Delete it!" at bounding box center [256, 139] width 29 height 6
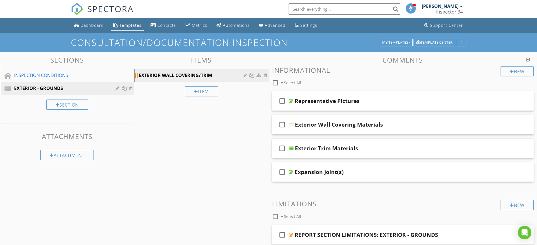
click at [245, 73] on div at bounding box center [256, 75] width 26 height 7
click at [210, 73] on div "EXTERIOR WALL COVERING/TRIM" at bounding box center [192, 75] width 106 height 7
click at [188, 72] on div "EXTERIOR WALL COVERING/TRIM" at bounding box center [192, 75] width 106 height 7
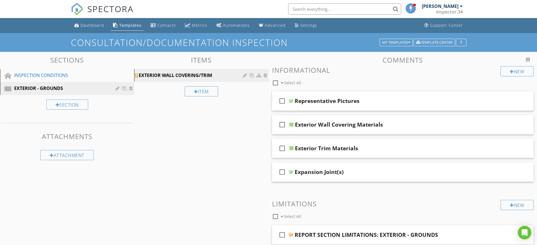
click at [244, 75] on div at bounding box center [245, 75] width 5 height 5
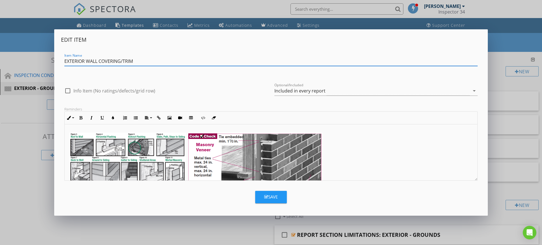
click at [132, 145] on img at bounding box center [127, 174] width 117 height 82
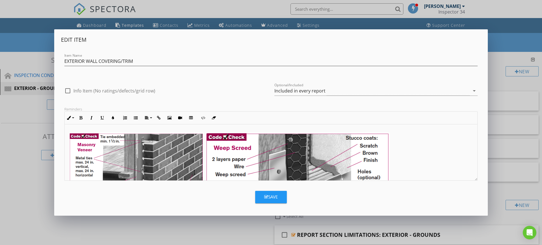
click at [132, 145] on img at bounding box center [136, 175] width 135 height 84
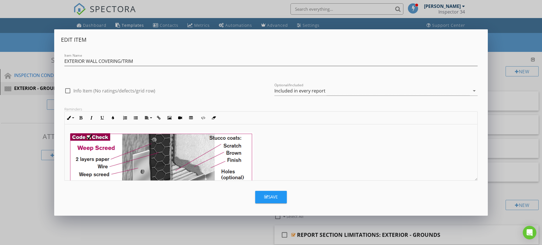
click at [132, 145] on img at bounding box center [161, 172] width 184 height 79
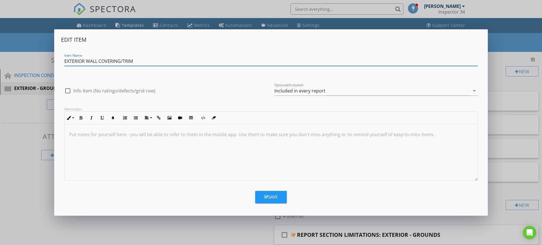
drag, startPoint x: 141, startPoint y: 59, endPoint x: 50, endPoint y: 65, distance: 91.4
click at [50, 65] on div "Edit Item Item Name EXTERIOR WALL COVERING/TRIM check_box_outline_blank Info It…" at bounding box center [271, 122] width 542 height 245
type input "DOCUMENTATION"
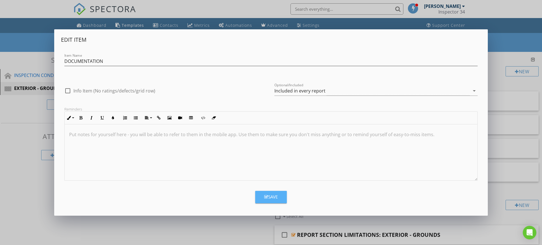
click at [273, 194] on div "Save" at bounding box center [271, 197] width 14 height 6
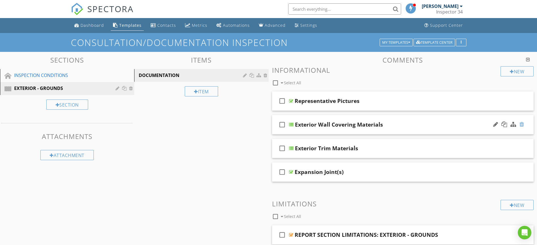
click at [523, 124] on div at bounding box center [521, 125] width 5 height 6
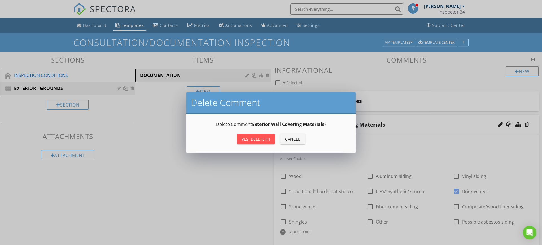
click at [257, 140] on div "Yes, Delete it!" at bounding box center [256, 139] width 29 height 6
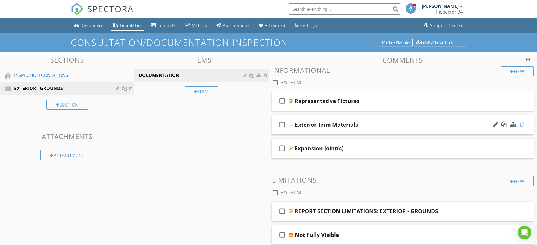
click at [522, 124] on div at bounding box center [521, 125] width 5 height 6
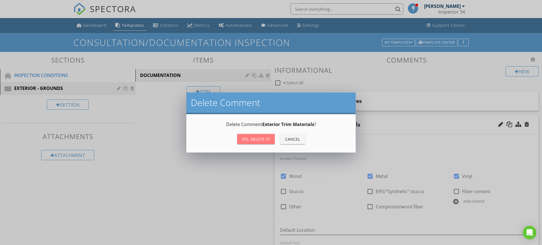
click at [255, 137] on div "Yes, Delete it!" at bounding box center [256, 139] width 29 height 6
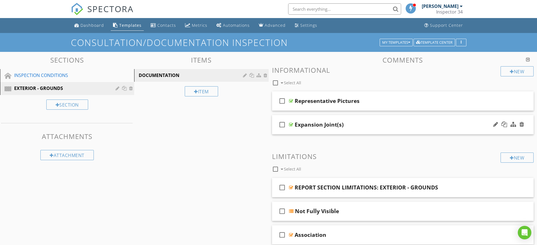
click at [524, 125] on div at bounding box center [508, 125] width 33 height 14
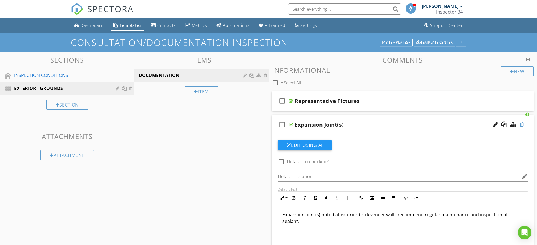
click at [522, 125] on div at bounding box center [521, 125] width 5 height 6
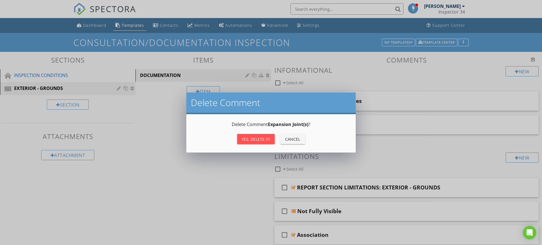
click at [254, 140] on div "Yes, Delete it!" at bounding box center [256, 139] width 29 height 6
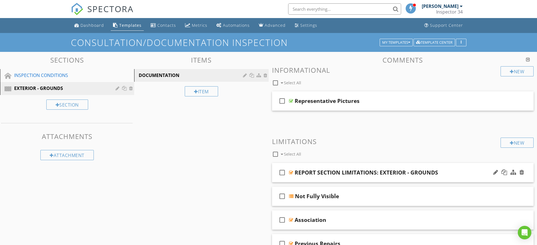
click at [420, 171] on div "REPORT SECTION LIMITATIONS: EXTERIOR - GROUNDS" at bounding box center [365, 172] width 143 height 7
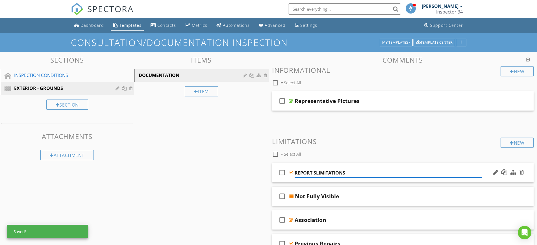
type input "REPORT LIMITATIONS"
click at [479, 150] on div "check_box_outline_blank Select All" at bounding box center [386, 153] width 229 height 11
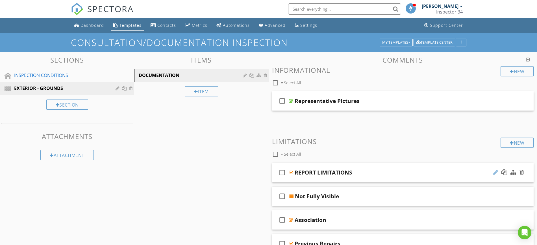
click at [496, 170] on div at bounding box center [495, 173] width 5 height 6
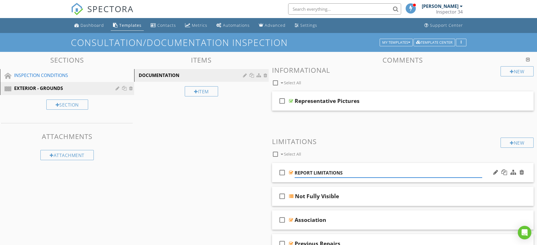
click at [481, 166] on div "check_box_outline_blank REPORT LIMITATIONS" at bounding box center [403, 172] width 262 height 19
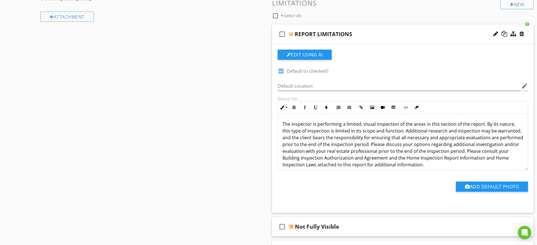
scroll to position [140, 0]
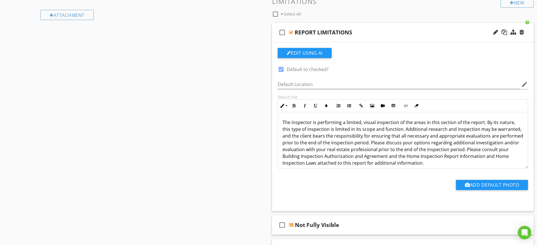
click at [313, 145] on p "The inspector is performing a limited, visual inspection of the areas in this s…" at bounding box center [402, 142] width 241 height 47
click at [460, 150] on p "The inspector is performing a limited, visual inspection of the areas in this s…" at bounding box center [402, 142] width 241 height 47
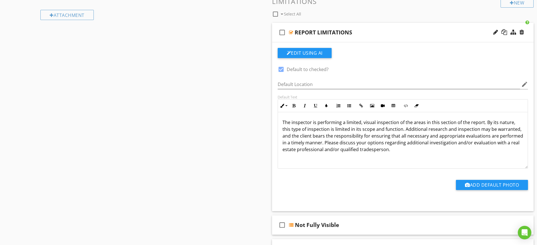
click at [374, 123] on p "The inspector is performing a limited, visual inspection of the areas in this s…" at bounding box center [402, 136] width 241 height 34
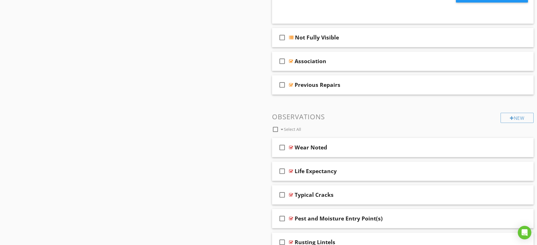
scroll to position [330, 0]
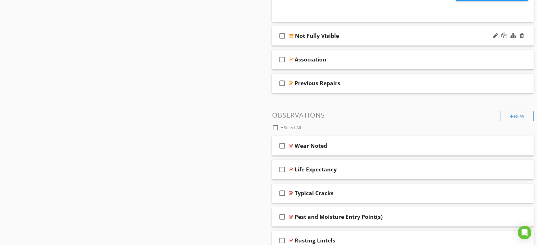
click at [368, 35] on div "Not Fully Visible" at bounding box center [389, 35] width 188 height 7
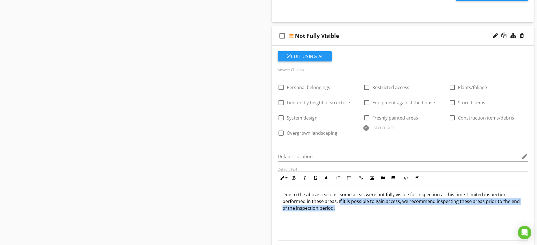
drag, startPoint x: 338, startPoint y: 200, endPoint x: 349, endPoint y: 230, distance: 31.9
click at [349, 230] on div "Due to the above reasons, some areas were not fully visible for inspection at t…" at bounding box center [403, 213] width 250 height 56
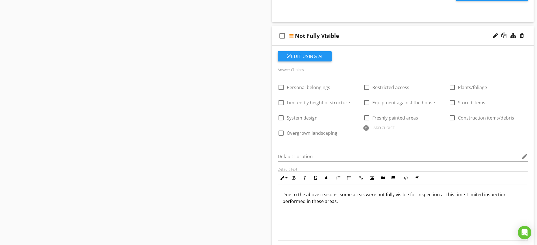
click at [362, 32] on div "Not Fully Visible" at bounding box center [389, 35] width 188 height 7
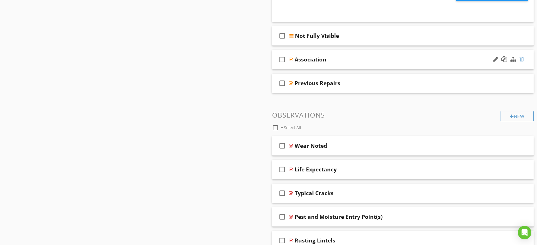
click at [521, 56] on div at bounding box center [521, 59] width 5 height 6
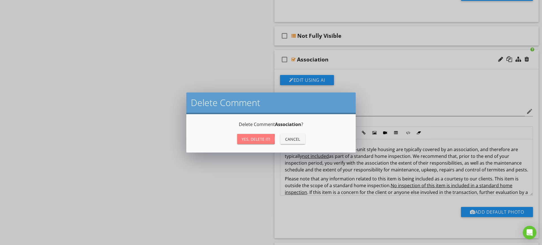
click at [247, 141] on div "Yes, Delete it!" at bounding box center [256, 139] width 29 height 6
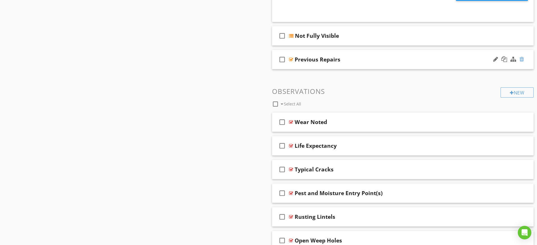
click at [520, 57] on div at bounding box center [521, 59] width 5 height 6
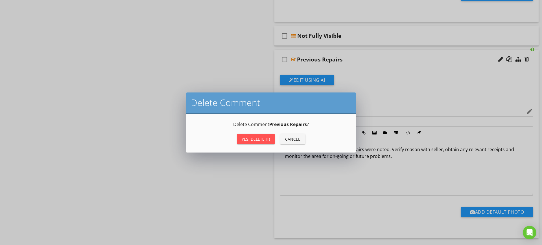
click at [250, 139] on div "Yes, Delete it!" at bounding box center [256, 139] width 29 height 6
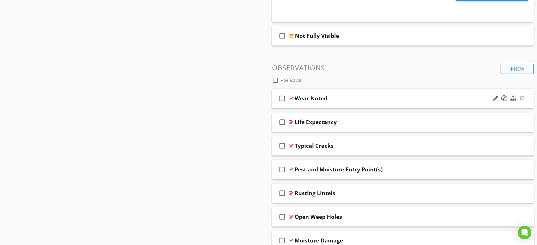
click at [523, 97] on div at bounding box center [521, 98] width 5 height 6
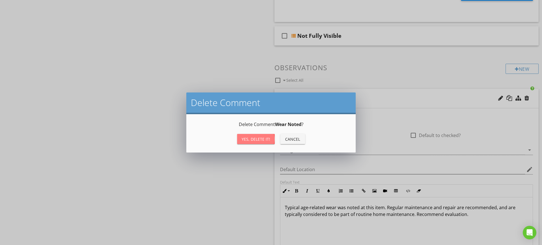
click at [256, 140] on div "Yes, Delete it!" at bounding box center [256, 139] width 29 height 6
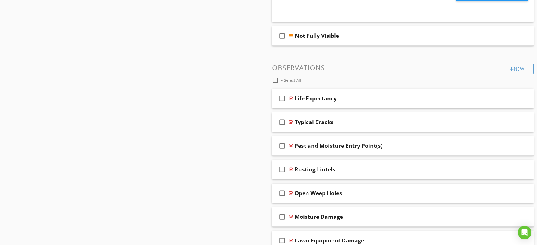
click at [273, 80] on div at bounding box center [275, 81] width 10 height 10
click at [419, 75] on div "check_box Select All" at bounding box center [386, 79] width 229 height 11
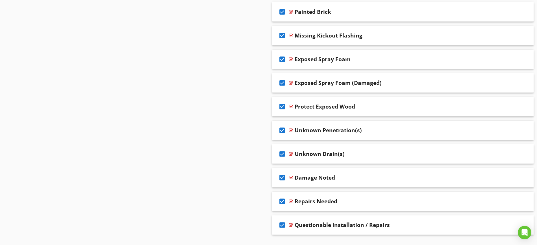
scroll to position [1070, 0]
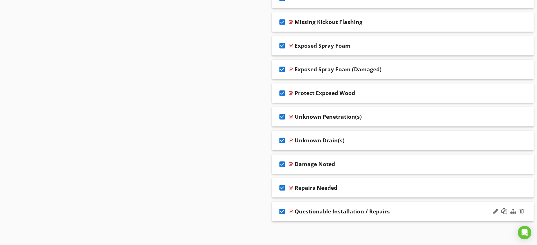
click at [283, 211] on icon "check_box" at bounding box center [281, 212] width 9 height 14
checkbox input "false"
click at [281, 188] on icon "check_box" at bounding box center [281, 188] width 9 height 14
click at [283, 163] on icon "check_box" at bounding box center [281, 165] width 9 height 14
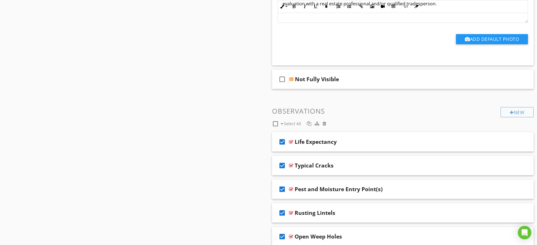
scroll to position [288, 0]
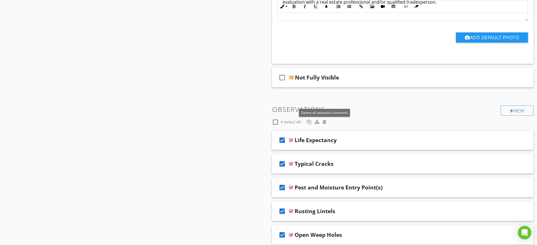
click at [325, 121] on div at bounding box center [324, 122] width 4 height 5
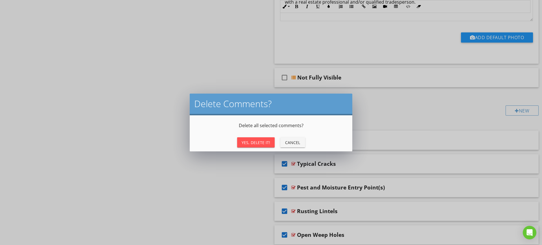
click at [258, 143] on div "Yes, Delete It!" at bounding box center [256, 143] width 29 height 6
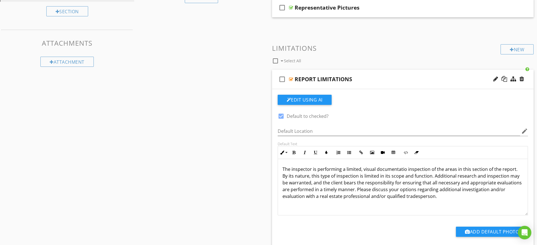
scroll to position [54, 0]
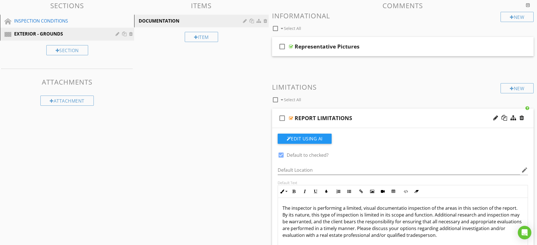
click at [370, 121] on div "check_box_outline_blank REPORT LIMITATIONS" at bounding box center [403, 118] width 262 height 19
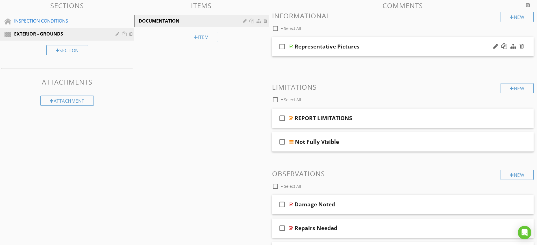
click at [389, 45] on div "Representative Pictures" at bounding box center [388, 46] width 188 height 7
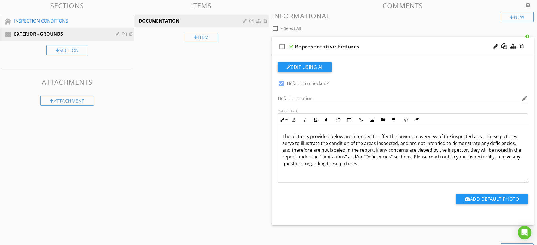
click at [402, 137] on p "The pictures provided below are intended to offer the buyer an overview of the …" at bounding box center [402, 150] width 241 height 34
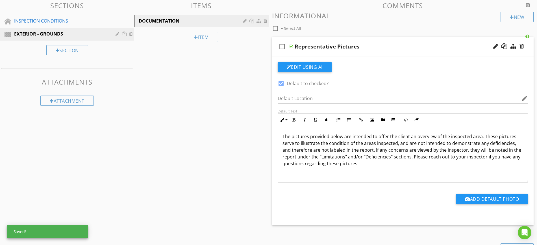
click at [478, 135] on p "The pictures provided below are intended to offer the client an overview of the…" at bounding box center [402, 150] width 241 height 34
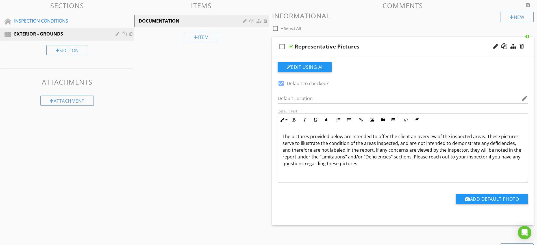
click at [417, 158] on p "The pictures provided below are intended to offer the client an overview of the…" at bounding box center [402, 150] width 241 height 34
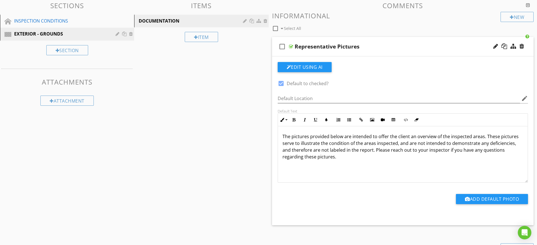
click at [394, 39] on div "check_box_outline_blank Representative Pictures" at bounding box center [403, 46] width 262 height 19
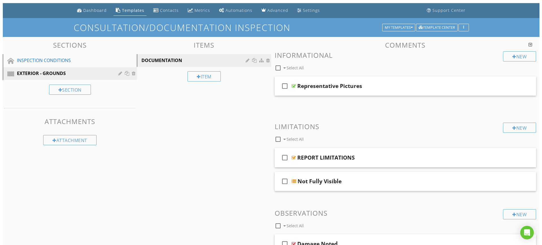
scroll to position [0, 0]
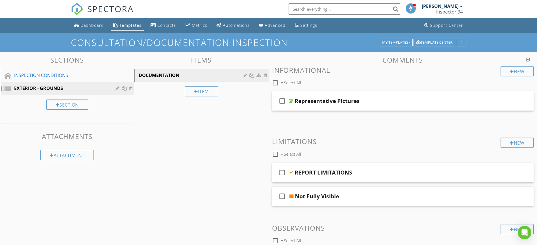
click at [58, 87] on div "EXTERIOR - GROUNDS" at bounding box center [60, 88] width 93 height 7
click at [117, 88] on div at bounding box center [117, 88] width 5 height 5
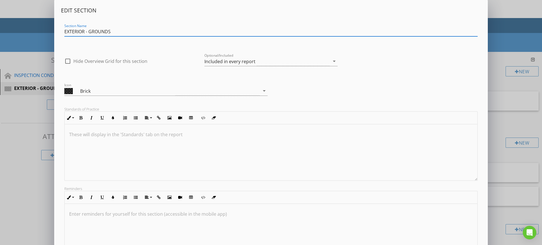
drag, startPoint x: 117, startPoint y: 33, endPoint x: 42, endPoint y: 33, distance: 74.5
click at [42, 33] on div "Edit Section Section Name EXTERIOR - GROUNDS check_box_outline_blank Hide Overv…" at bounding box center [271, 149] width 542 height 299
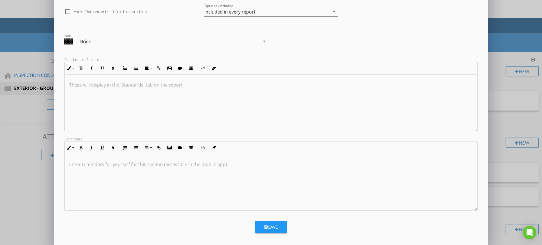
scroll to position [54, 0]
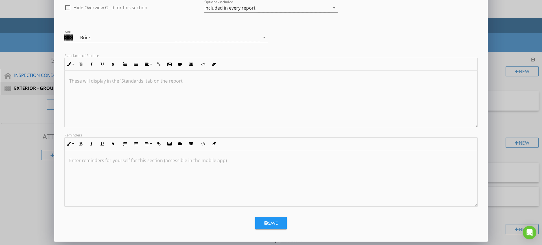
type input "INSPECTION IMAGES"
click at [271, 222] on div "Save" at bounding box center [271, 223] width 14 height 6
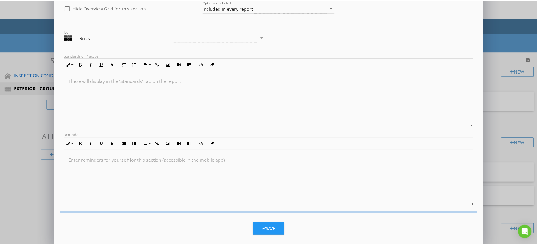
scroll to position [0, 0]
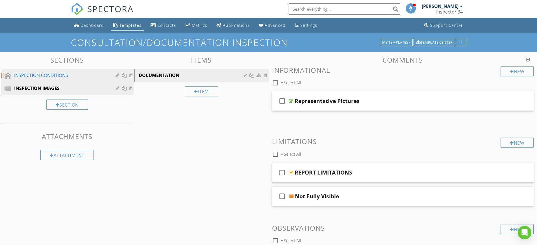
click at [36, 73] on div "INSPECTION CONDITIONS" at bounding box center [60, 75] width 93 height 7
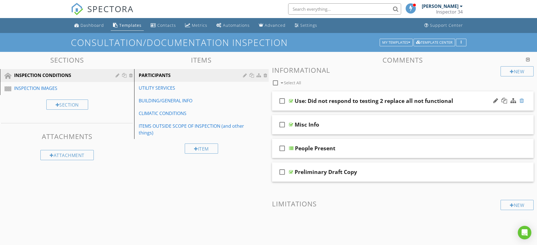
click at [521, 99] on div at bounding box center [521, 101] width 5 height 6
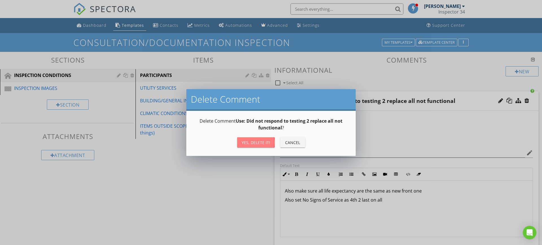
click at [254, 143] on div "Yes, Delete it!" at bounding box center [256, 143] width 29 height 6
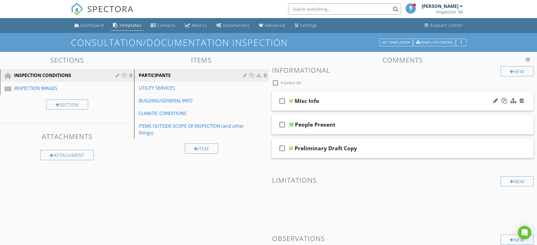
click at [398, 100] on div "Misc Info" at bounding box center [388, 101] width 188 height 7
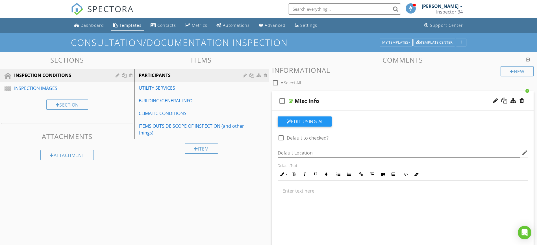
click at [398, 100] on div "Misc Info" at bounding box center [388, 101] width 188 height 7
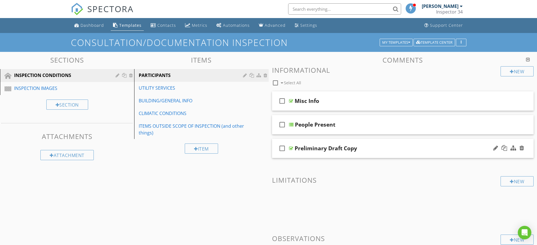
click at [365, 142] on div "check_box_outline_blank Preliminary Draft Copy" at bounding box center [403, 148] width 262 height 19
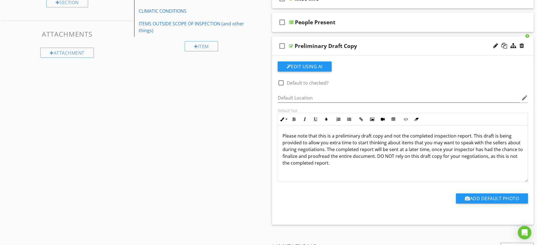
scroll to position [104, 0]
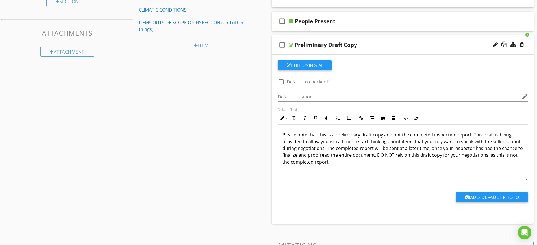
click at [344, 165] on p "Please note that this is a preliminary draft copy and not the completed inspect…" at bounding box center [402, 149] width 241 height 34
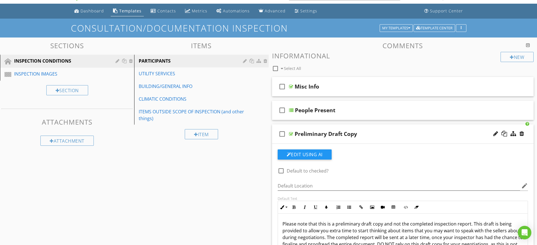
scroll to position [17, 0]
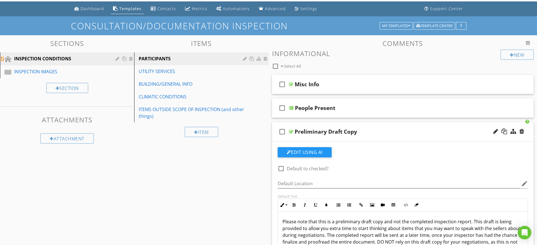
click at [45, 57] on div "INSPECTION CONDITIONS" at bounding box center [60, 58] width 93 height 7
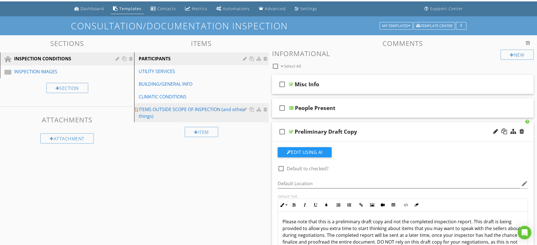
click at [169, 111] on div "ITEMS OUTSIDE SCOPE OF INSPECTION (and other things)" at bounding box center [192, 113] width 106 height 14
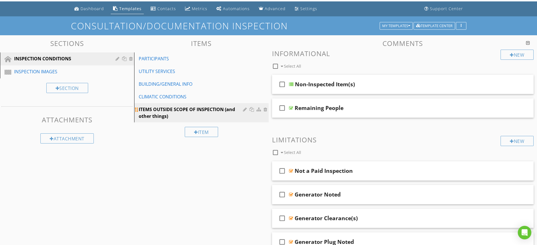
click at [245, 108] on div at bounding box center [245, 109] width 5 height 5
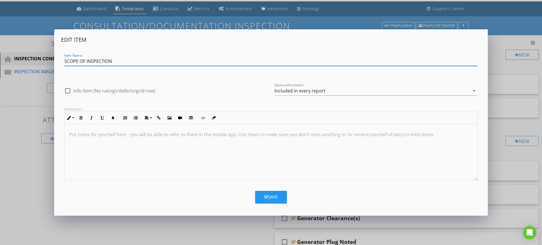
type input "SCOPE OF INSPECTION"
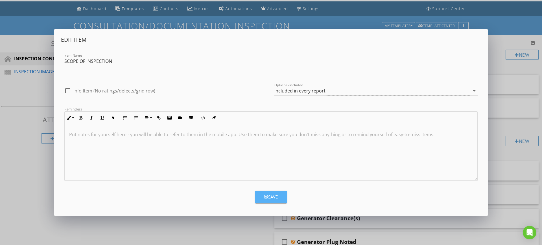
click at [273, 200] on div "Save" at bounding box center [271, 197] width 14 height 6
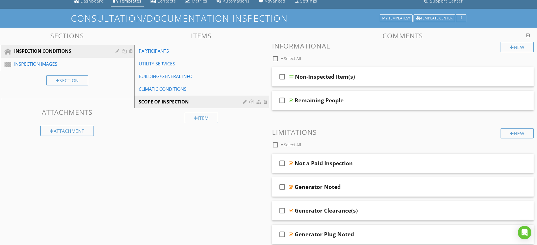
scroll to position [24, 0]
click at [283, 77] on icon "check_box_outline_blank" at bounding box center [281, 77] width 9 height 14
click at [276, 56] on div at bounding box center [275, 59] width 10 height 10
checkbox input "true"
click at [324, 57] on div at bounding box center [324, 58] width 4 height 5
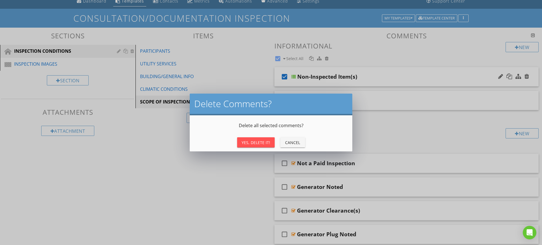
click at [260, 142] on div "Yes, Delete It!" at bounding box center [256, 143] width 29 height 6
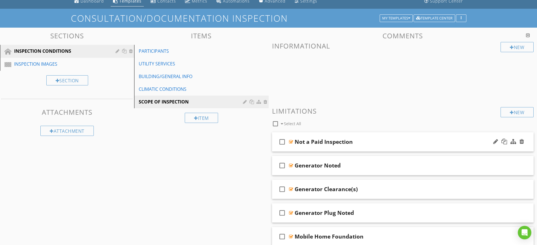
click at [401, 140] on div "Not a Paid Inspection" at bounding box center [388, 142] width 188 height 7
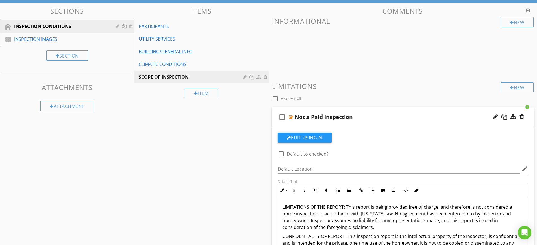
scroll to position [58, 0]
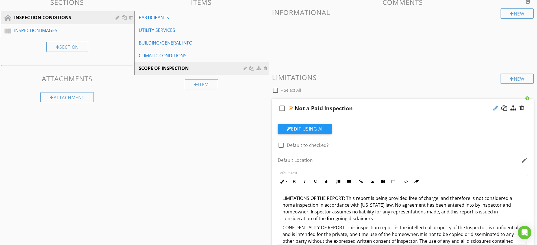
click at [496, 106] on div at bounding box center [495, 108] width 5 height 6
click at [320, 108] on input "Not a Paid Inspection" at bounding box center [388, 108] width 188 height 9
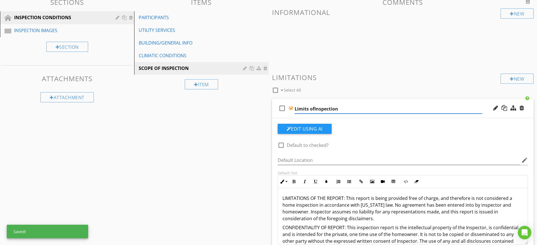
type input "Limits of Inspection"
click at [323, 212] on p "LIMITATIONS OF THE REPORT: This report is being provided free of charge, and th…" at bounding box center [402, 208] width 241 height 27
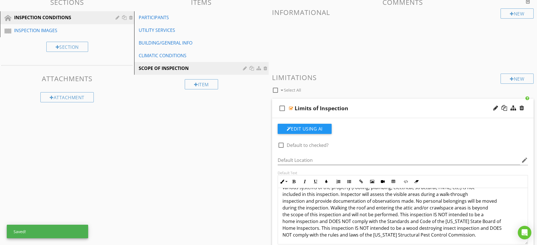
scroll to position [0, 0]
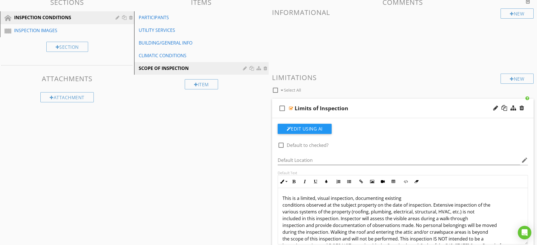
click at [402, 196] on p "This is a limited, visual inspection, documenting existing conditions observed …" at bounding box center [402, 232] width 241 height 75
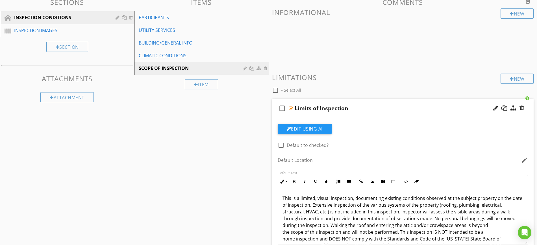
click at [510, 204] on p "This is a limited, visual inspection, documenting existing conditions observed …" at bounding box center [402, 229] width 241 height 68
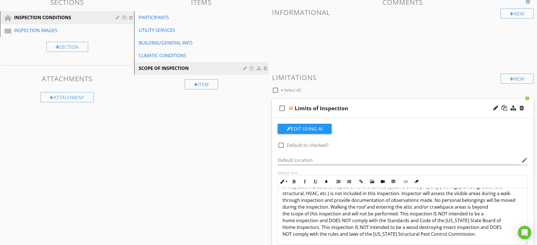
scroll to position [7, 0]
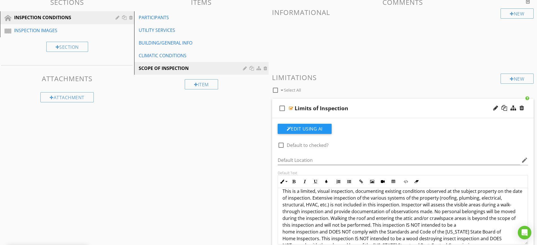
click at [507, 206] on p "This is a limited, visual inspection, documenting existing conditions observed …" at bounding box center [402, 222] width 241 height 68
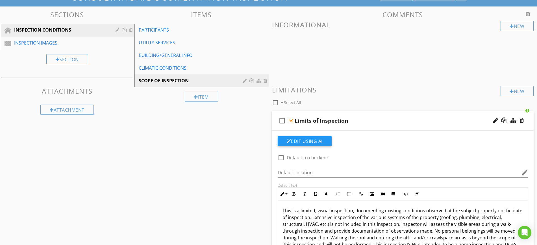
scroll to position [26, 0]
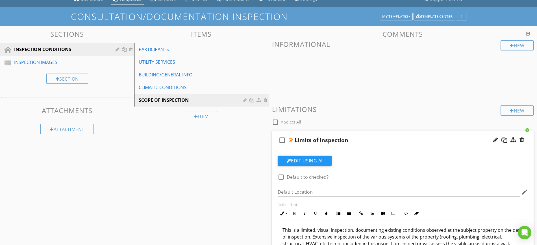
click at [388, 136] on div "check_box_outline_blank Limits of Inspection" at bounding box center [403, 140] width 262 height 19
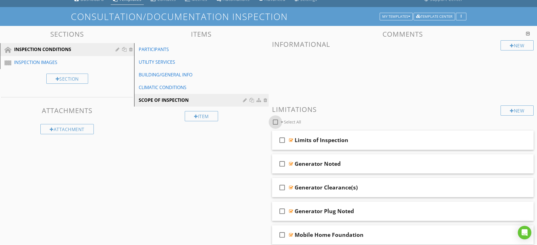
click at [275, 122] on div at bounding box center [275, 122] width 10 height 10
click at [282, 140] on icon "check_box" at bounding box center [281, 141] width 9 height 14
checkbox input "false"
click at [325, 121] on div at bounding box center [324, 122] width 4 height 5
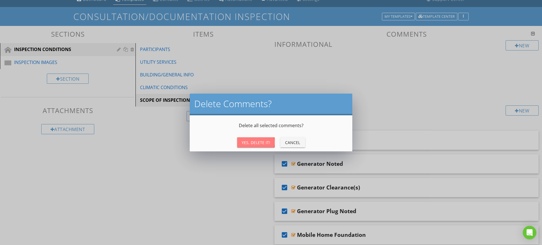
click at [257, 142] on div "Yes, Delete It!" at bounding box center [256, 143] width 29 height 6
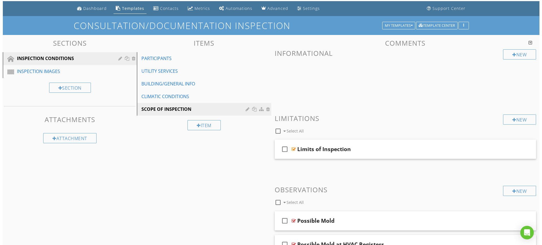
scroll to position [0, 0]
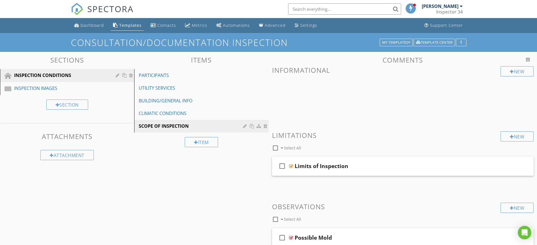
click at [462, 40] on button "button" at bounding box center [461, 43] width 10 height 8
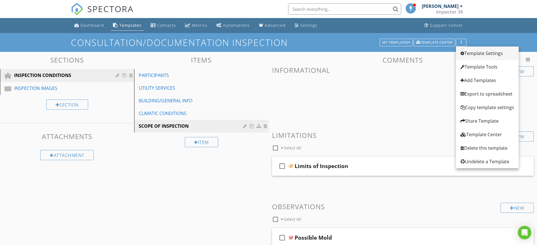
click at [488, 52] on div "Template Settings" at bounding box center [487, 53] width 54 height 7
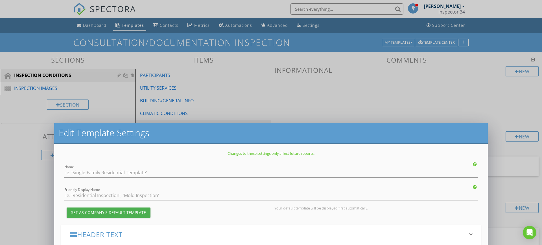
type input "Consultation/Documentation Inspection"
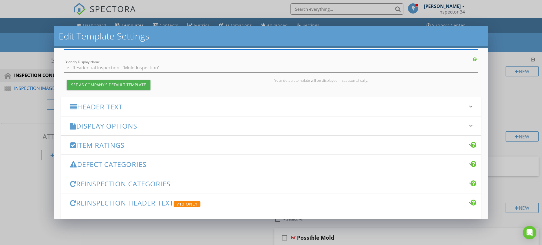
scroll to position [35, 0]
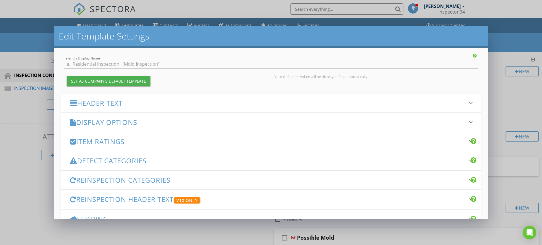
click at [467, 103] on icon "keyboard_arrow_down" at bounding box center [470, 103] width 7 height 7
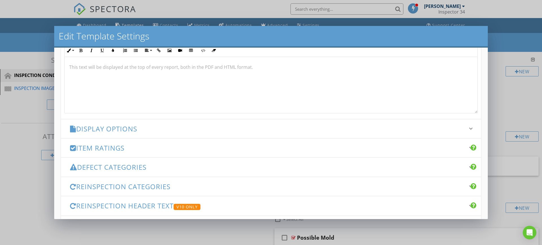
scroll to position [198, 0]
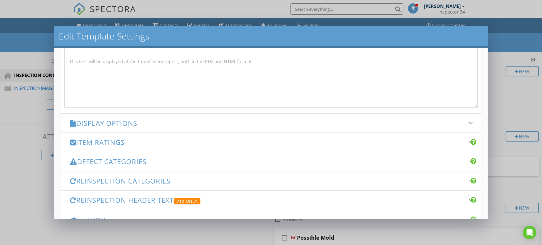
click at [467, 122] on icon "keyboard_arrow_down" at bounding box center [470, 123] width 7 height 7
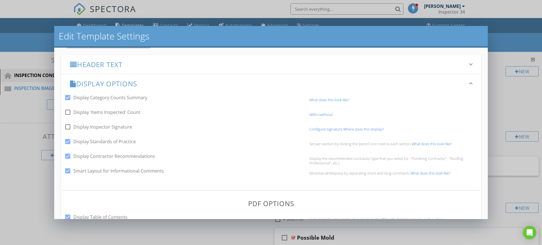
scroll to position [74, 0]
click at [324, 97] on link "What does this look like?" at bounding box center [329, 99] width 40 height 5
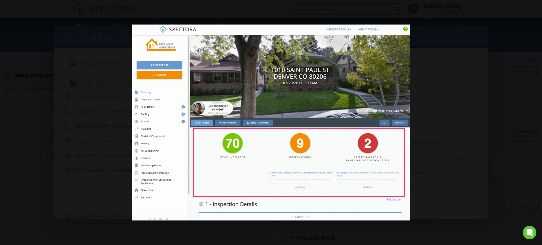
click at [84, 54] on div at bounding box center [271, 122] width 542 height 245
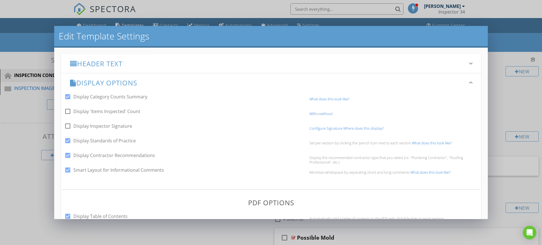
click at [67, 95] on div at bounding box center [68, 97] width 10 height 10
checkbox input "false"
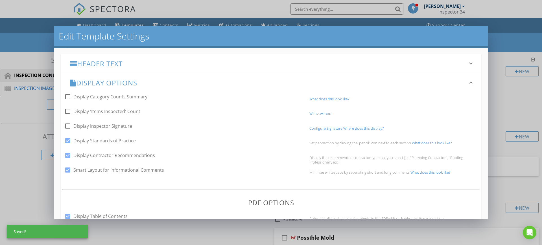
click at [68, 126] on div at bounding box center [68, 126] width 10 height 10
checkbox input "true"
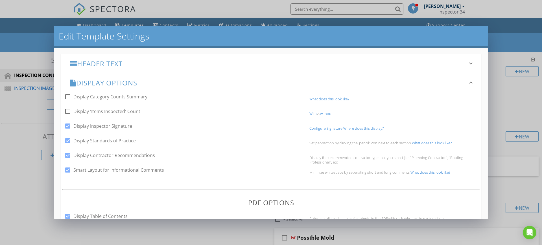
click at [66, 142] on div at bounding box center [68, 141] width 10 height 10
checkbox input "false"
click at [427, 170] on link "What does this look like?" at bounding box center [430, 172] width 40 height 5
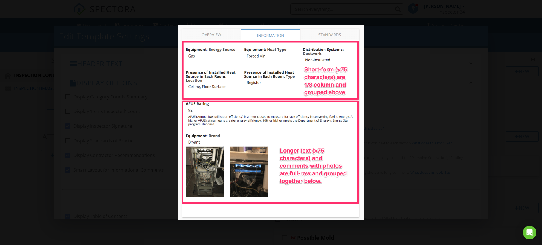
click at [124, 87] on div at bounding box center [271, 122] width 542 height 245
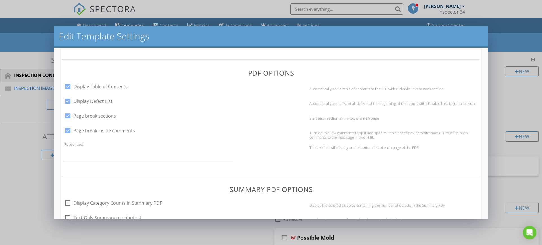
scroll to position [208, 0]
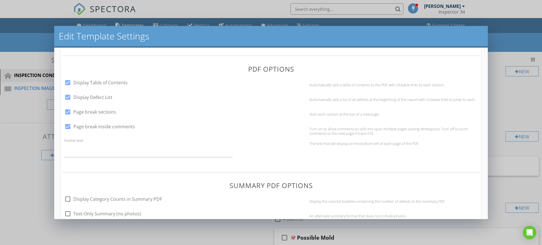
click at [68, 83] on div at bounding box center [68, 83] width 10 height 10
checkbox input "false"
click at [66, 96] on div at bounding box center [68, 98] width 10 height 10
checkbox input "false"
click at [84, 152] on input "Footer text" at bounding box center [148, 151] width 168 height 14
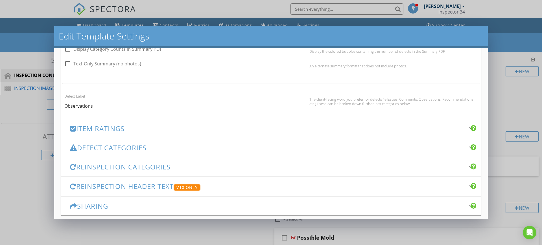
scroll to position [308, 0]
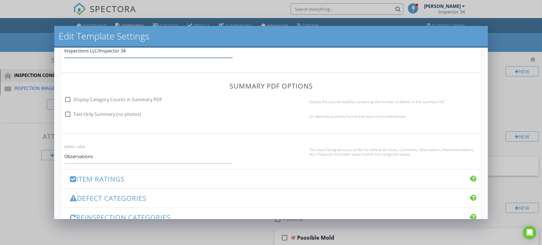
paste input "Copyright 2025"
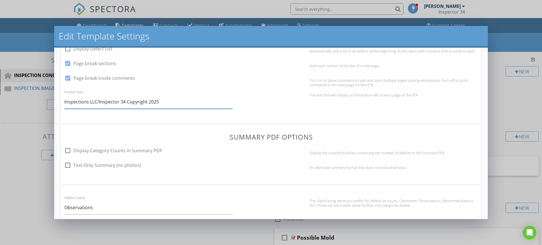
scroll to position [255, 0]
click at [128, 103] on input "Inspections LLC/Inspector 34 Copyright 2025" at bounding box center [148, 103] width 168 height 14
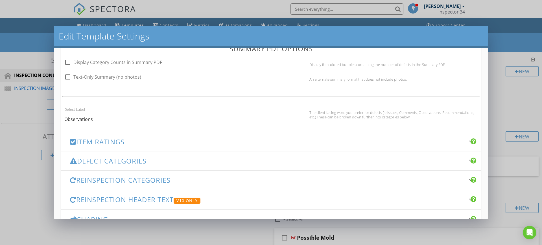
scroll to position [369, 0]
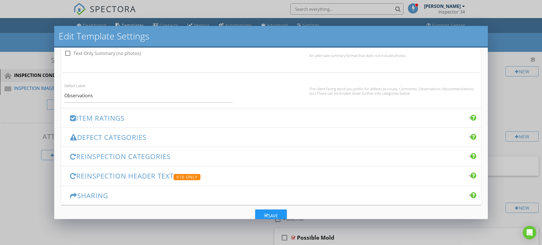
type input "Inspections LLC/Inspector 34 - Copyright 2025"
click at [467, 118] on icon "keyboard_arrow_down" at bounding box center [470, 118] width 7 height 7
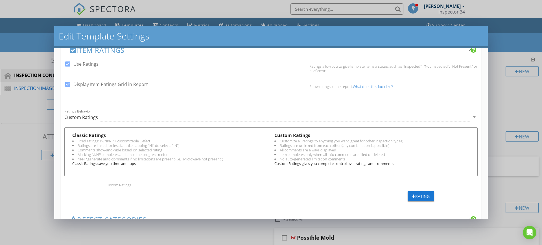
scroll to position [124, 0]
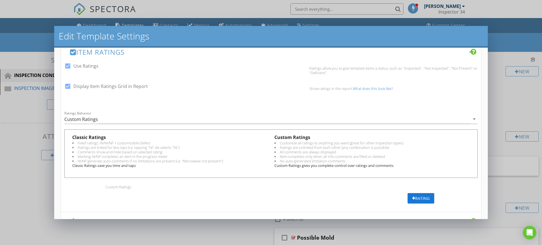
click at [67, 86] on div at bounding box center [68, 87] width 10 height 10
checkbox input "false"
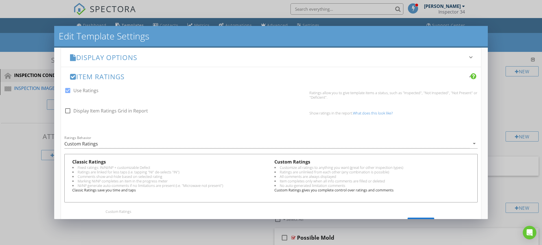
scroll to position [98, 0]
click at [67, 91] on div at bounding box center [68, 92] width 10 height 10
checkbox input "false"
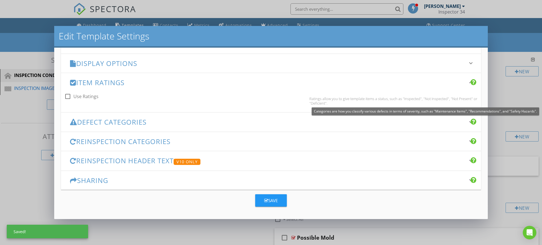
click at [471, 121] on div at bounding box center [474, 121] width 6 height 7
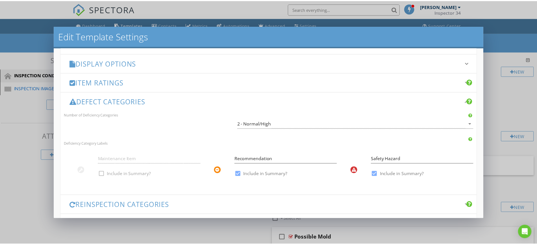
scroll to position [158, 0]
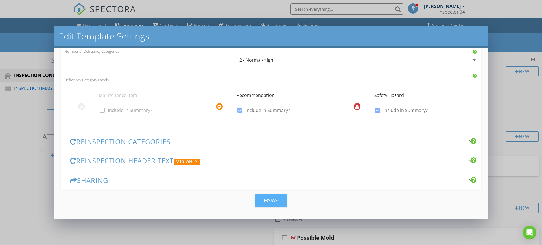
click at [271, 199] on div "Save" at bounding box center [271, 201] width 14 height 6
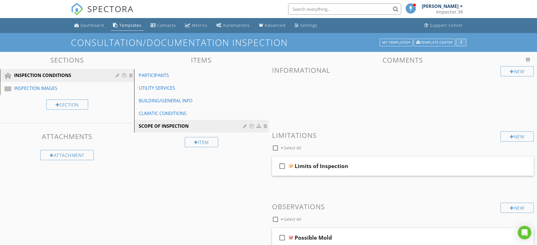
click at [460, 42] on icon "button" at bounding box center [460, 43] width 1 height 4
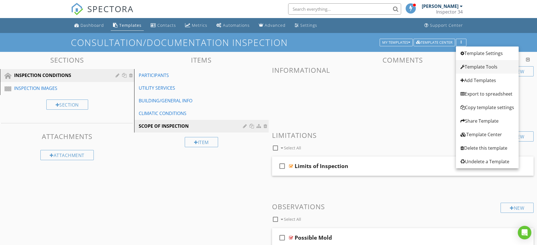
click at [480, 67] on div "Template Tools" at bounding box center [487, 67] width 54 height 7
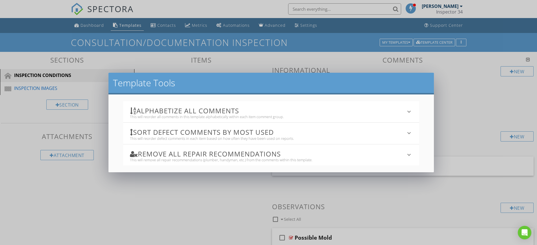
click at [470, 69] on div "Template Tools Alphabetize All Comments This will reorder all comments in this …" at bounding box center [268, 122] width 537 height 245
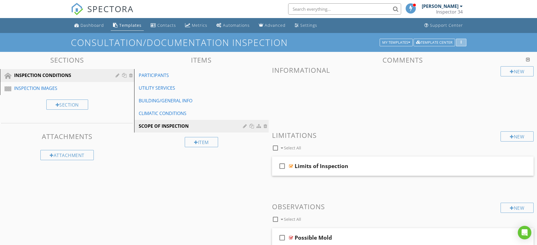
click at [462, 42] on div "button" at bounding box center [460, 43] width 5 height 4
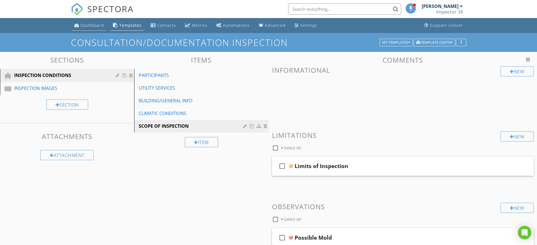
click at [86, 25] on div "Dashboard" at bounding box center [91, 25] width 23 height 5
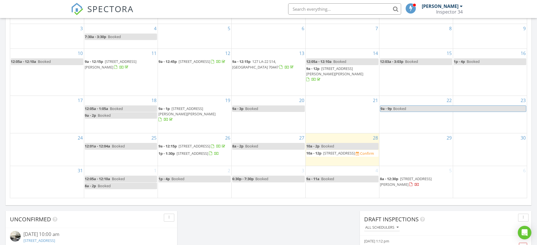
scroll to position [325, 0]
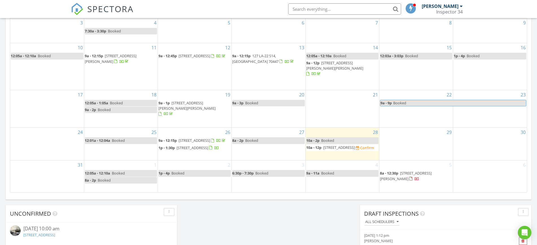
click at [335, 145] on span "[STREET_ADDRESS]" at bounding box center [339, 147] width 32 height 5
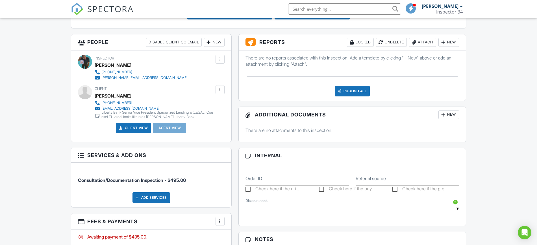
click at [447, 41] on div "New" at bounding box center [448, 42] width 21 height 9
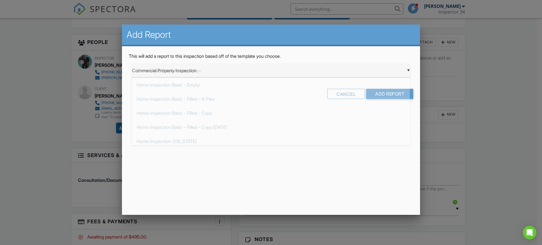
click at [249, 71] on div "▼ Commercial Property Inspection Commercial Property Inspection Home Inspection…" at bounding box center [271, 71] width 278 height 14
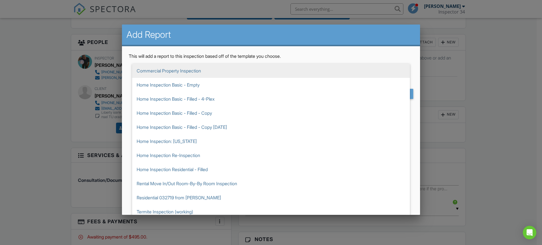
scroll to position [16, 0]
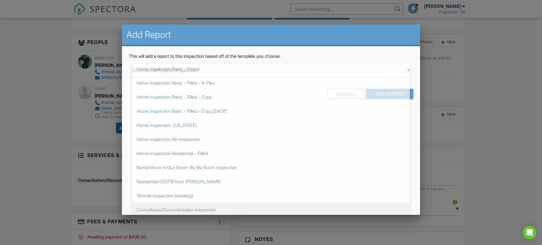
click at [174, 209] on span "Consultation/Documentation Inspection" at bounding box center [271, 210] width 278 height 14
type input "Consultation/Documentation Inspection"
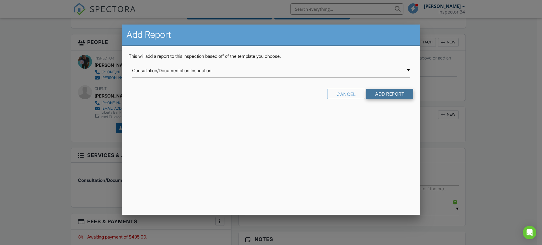
click at [384, 95] on input "Add Report" at bounding box center [389, 94] width 47 height 10
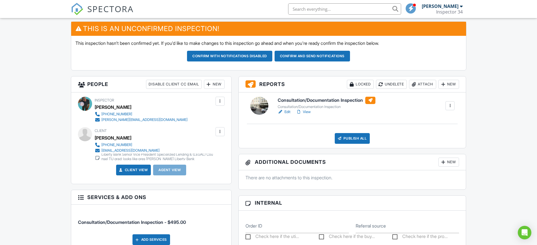
scroll to position [143, 0]
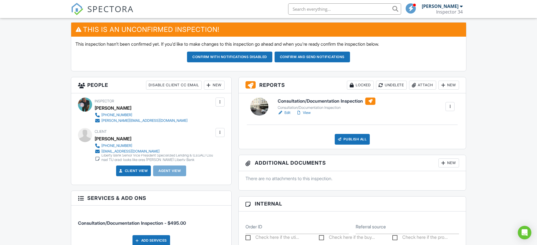
click at [286, 112] on link "Edit" at bounding box center [283, 113] width 13 height 6
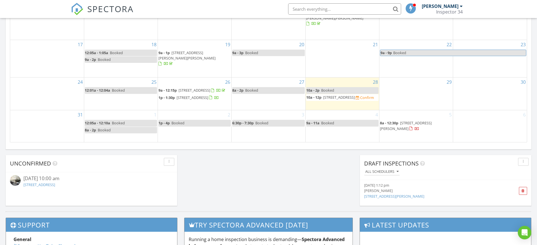
scroll to position [412, 0]
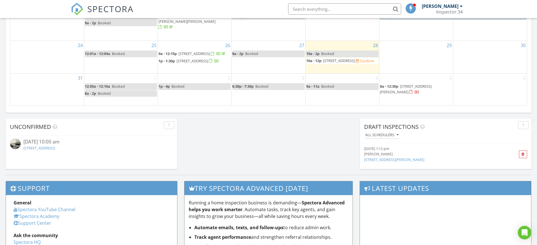
click at [344, 58] on span "[STREET_ADDRESS]" at bounding box center [339, 60] width 32 height 5
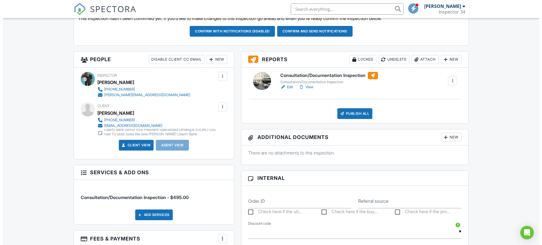
scroll to position [173, 0]
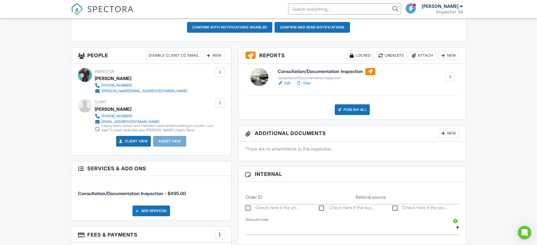
drag, startPoint x: 539, startPoint y: 38, endPoint x: 542, endPoint y: 91, distance: 53.1
click at [536, 91] on html "SPECTORA [PERSON_NAME] Inspector 34 Role: Inspector Dashboard New Inspection In…" at bounding box center [268, 206] width 537 height 759
click at [218, 103] on div at bounding box center [220, 103] width 6 height 6
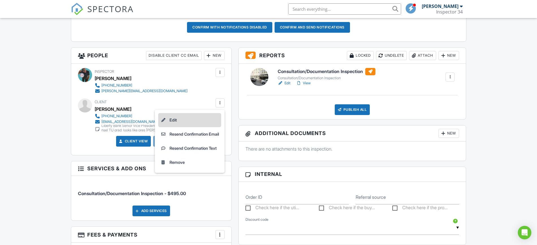
click at [166, 119] on li "Edit" at bounding box center [189, 120] width 63 height 14
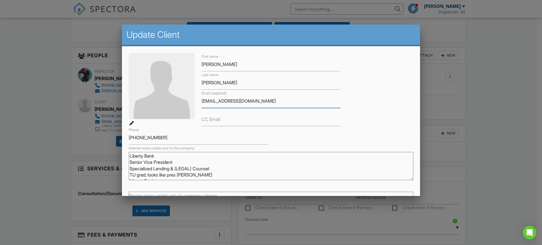
drag, startPoint x: 268, startPoint y: 103, endPoint x: 187, endPoint y: 100, distance: 81.3
click at [187, 100] on div "First name [PERSON_NAME] Last name [PERSON_NAME] Email (required) [EMAIL_ADDRES…" at bounding box center [270, 99] width 291 height 92
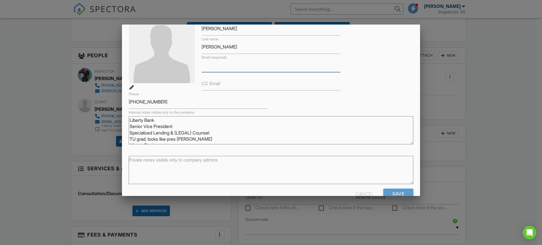
scroll to position [50, 0]
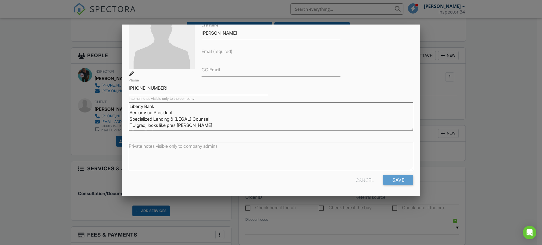
drag, startPoint x: 165, startPoint y: 89, endPoint x: 118, endPoint y: 83, distance: 47.5
click at [118, 83] on body "SPECTORA Joseph Cook Inspector 34 Role: Inspector Dashboard New Inspection Insp…" at bounding box center [268, 206] width 537 height 759
click at [399, 180] on input "Save" at bounding box center [398, 180] width 30 height 10
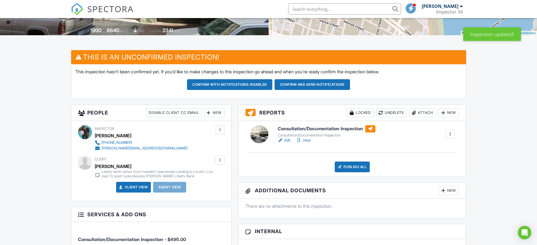
scroll to position [117, 0]
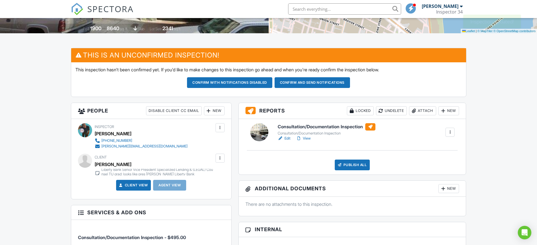
click at [272, 82] on button "Confirm and send notifications" at bounding box center [229, 82] width 85 height 11
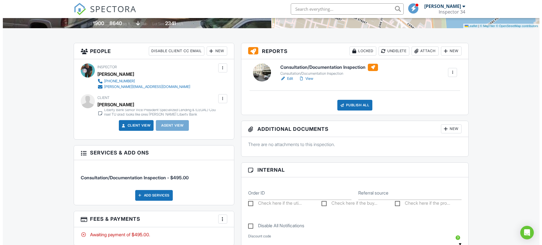
scroll to position [117, 0]
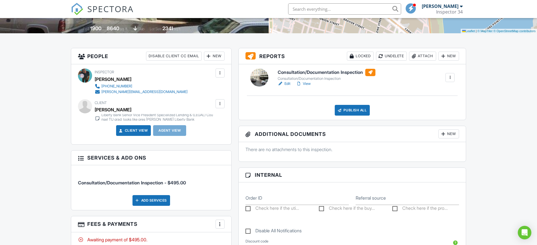
click at [221, 101] on div at bounding box center [220, 104] width 6 height 6
click at [173, 118] on li "Edit" at bounding box center [190, 121] width 61 height 14
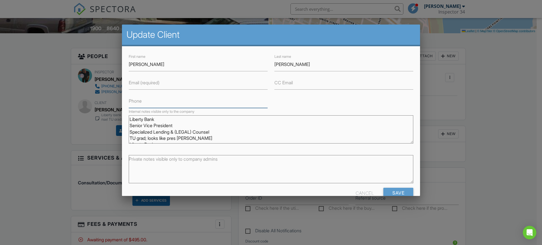
click at [156, 101] on input "Phone" at bounding box center [198, 101] width 139 height 14
paste input "[PHONE_NUMBER]"
type input "[PHONE_NUMBER]"
click at [167, 86] on input "Email (required)" at bounding box center [198, 83] width 139 height 14
paste input "[EMAIL_ADDRESS][DOMAIN_NAME]"
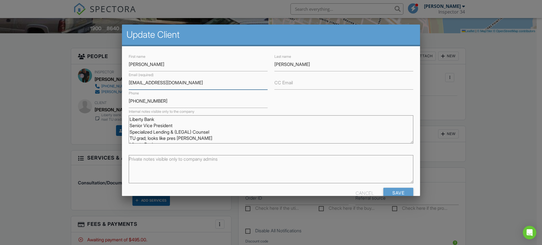
scroll to position [13, 0]
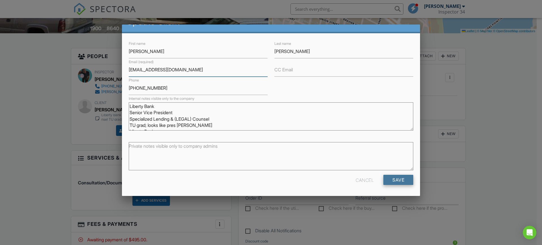
type input "[EMAIL_ADDRESS][DOMAIN_NAME]"
click at [389, 179] on input "Save" at bounding box center [398, 180] width 30 height 10
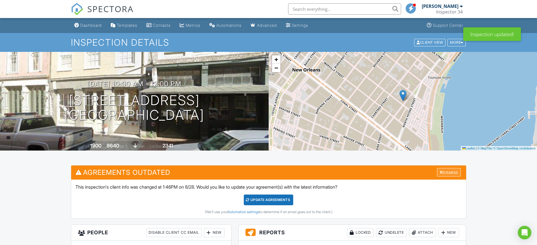
click at [452, 171] on div "Dismiss" at bounding box center [449, 172] width 24 height 9
